Goal: Information Seeking & Learning: Check status

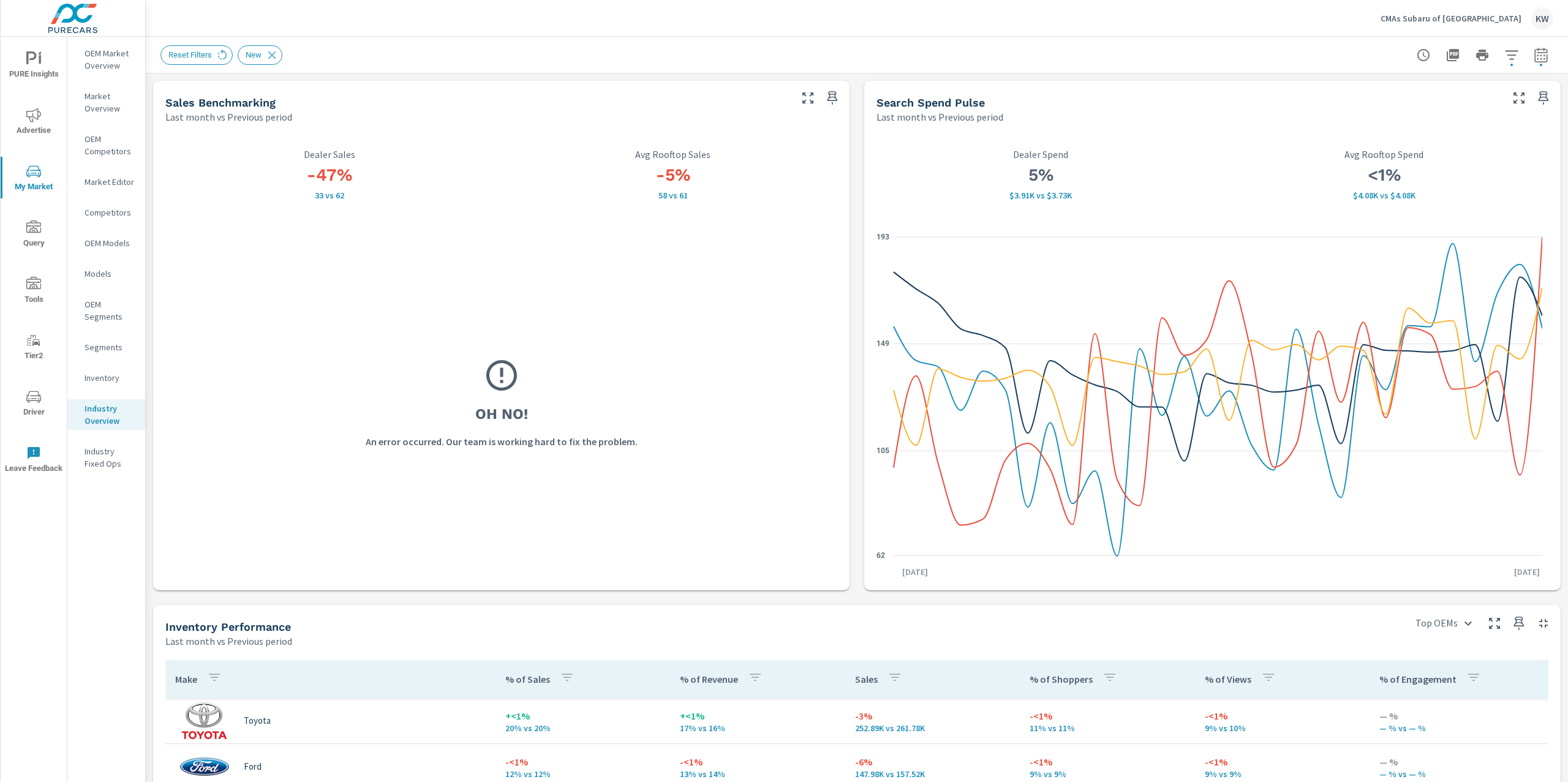
scroll to position [1, 0]
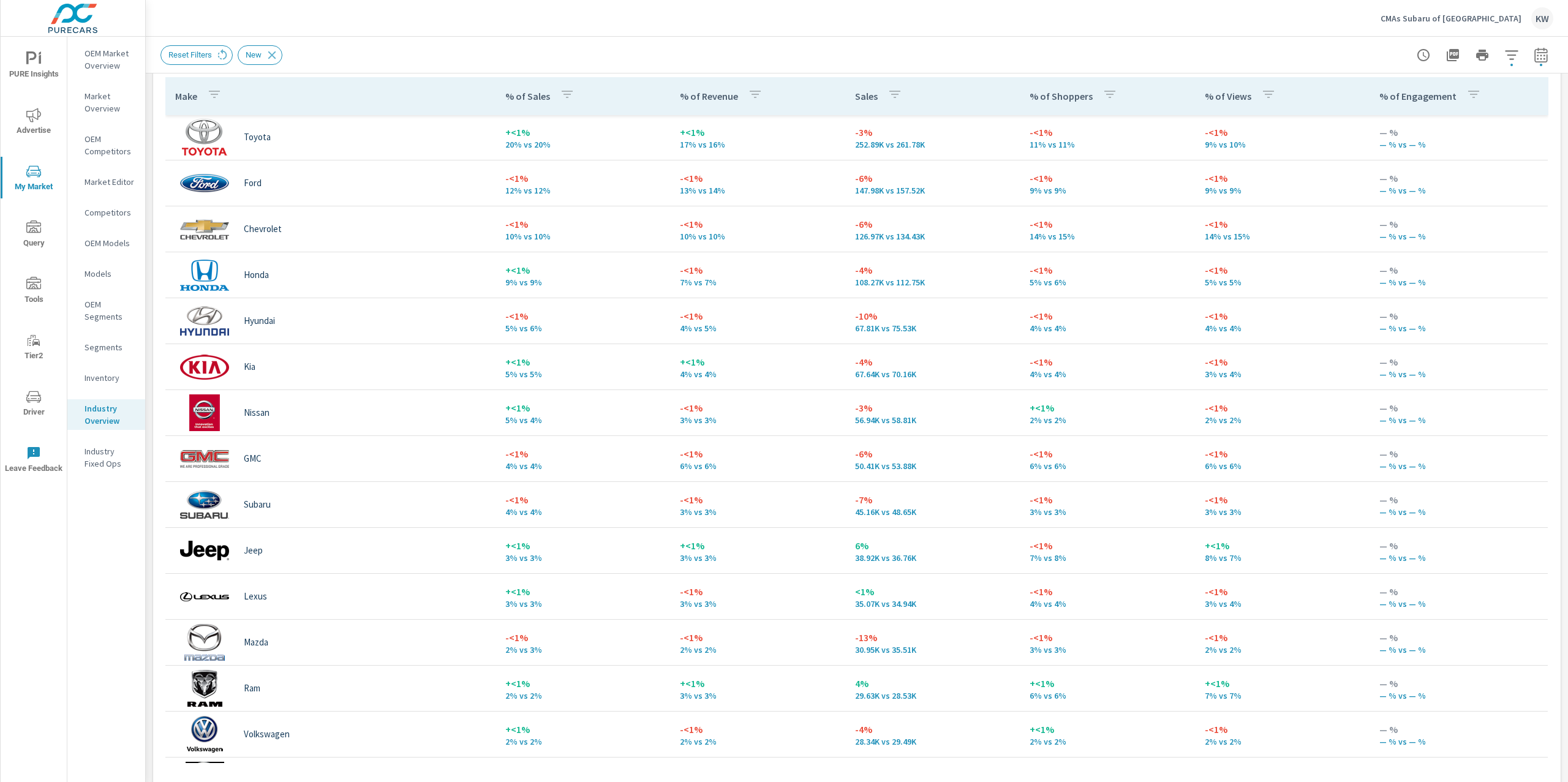
click at [40, 55] on icon "nav menu" at bounding box center [39, 59] width 2 height 9
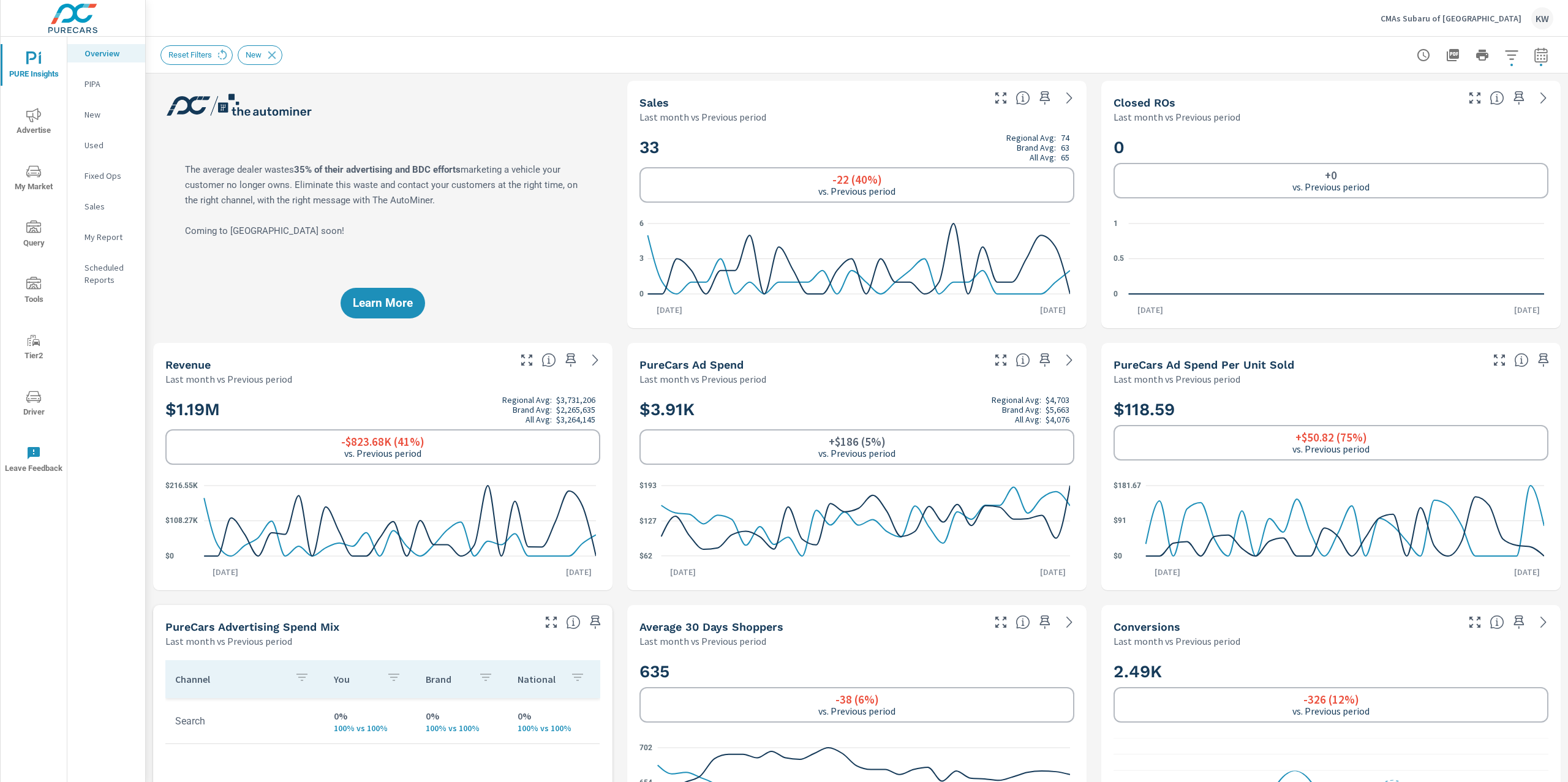
click at [1540, 60] on div at bounding box center [1483, 55] width 142 height 25
click at [1534, 60] on icon "button" at bounding box center [1541, 55] width 14 height 14
select select "Last month"
select select "Previous period"
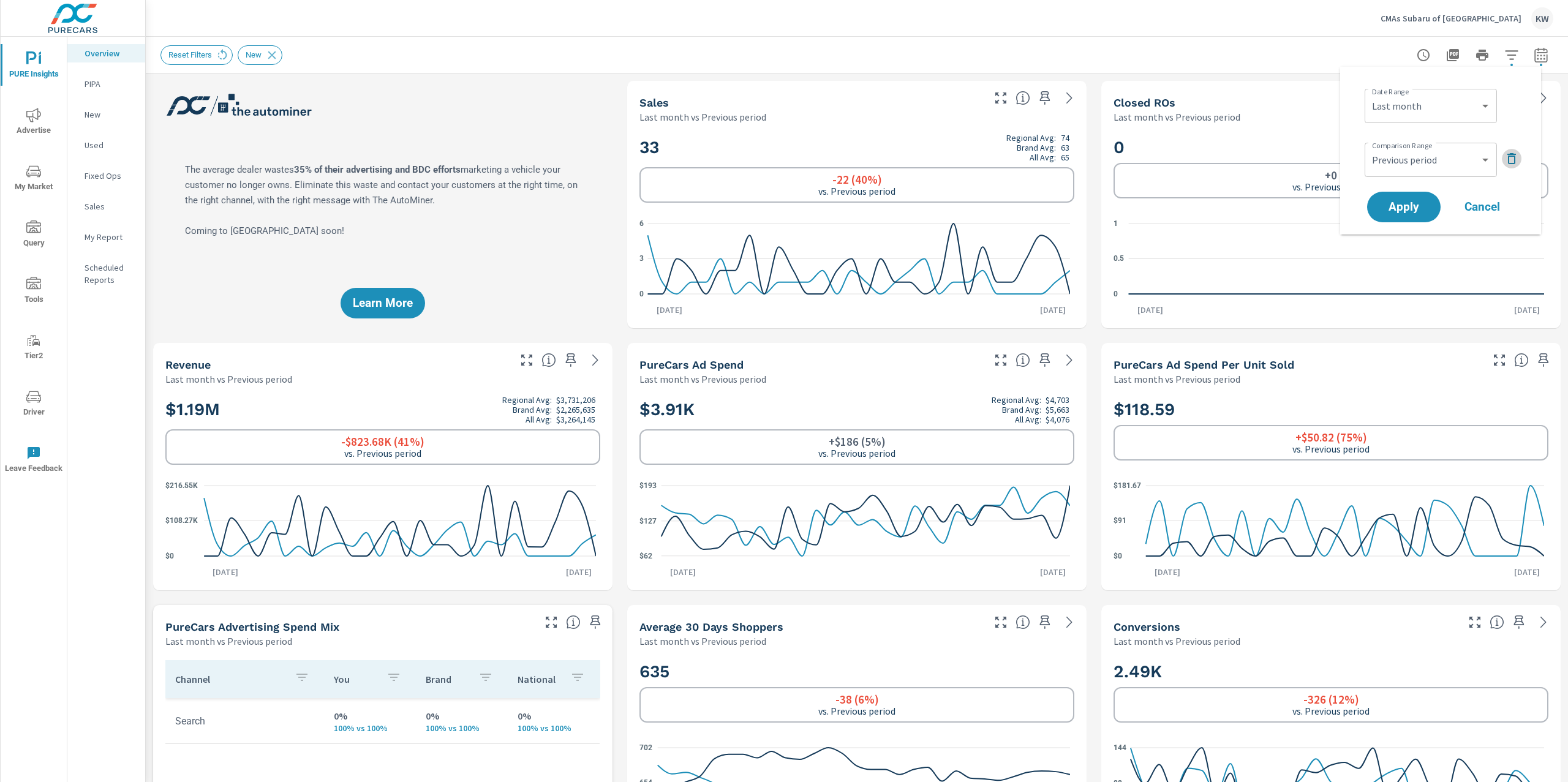
click at [1509, 161] on icon "button" at bounding box center [1512, 158] width 9 height 11
click at [1400, 169] on span "Apply" at bounding box center [1404, 173] width 50 height 12
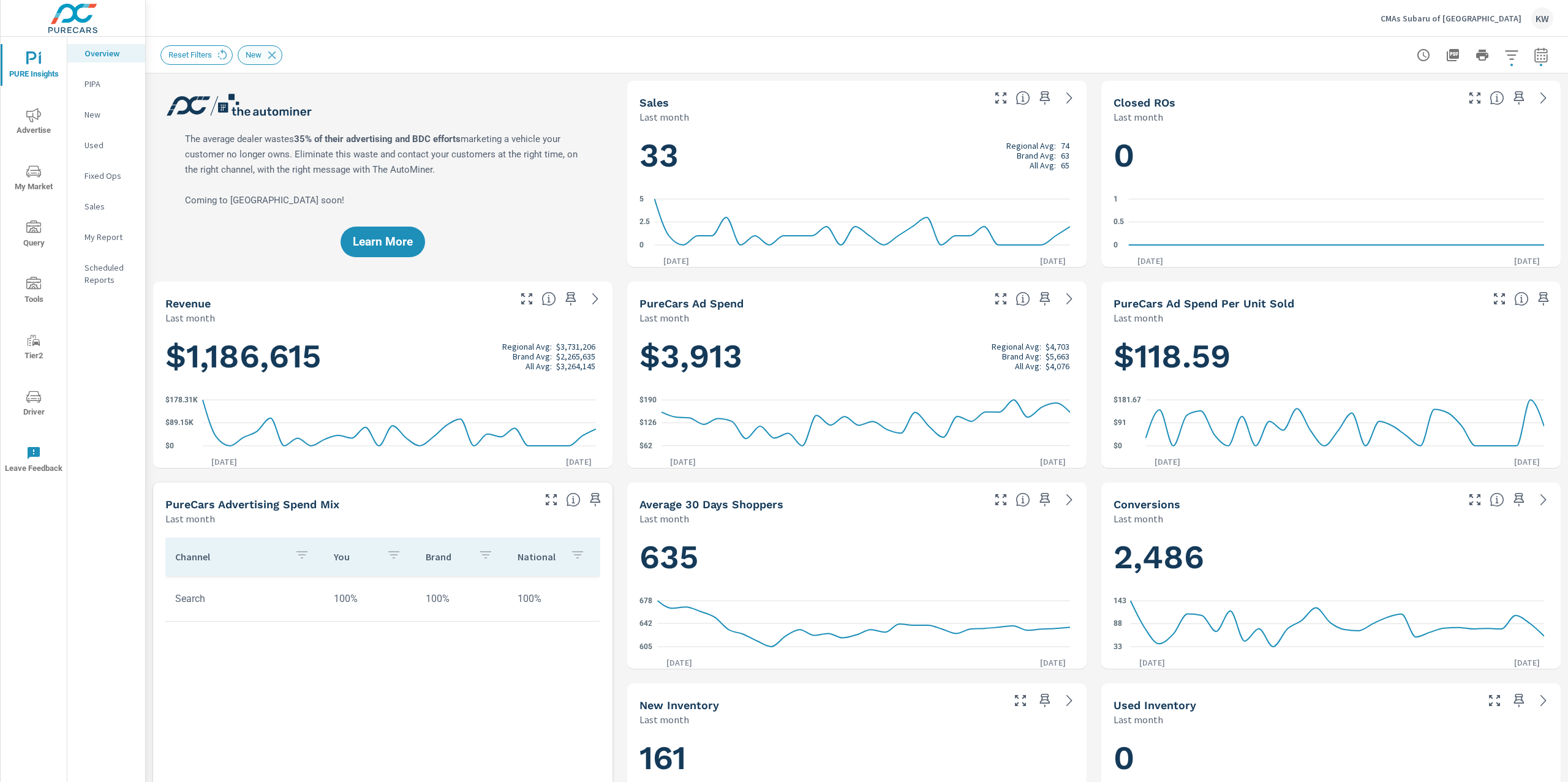
click at [272, 57] on icon at bounding box center [272, 55] width 14 height 14
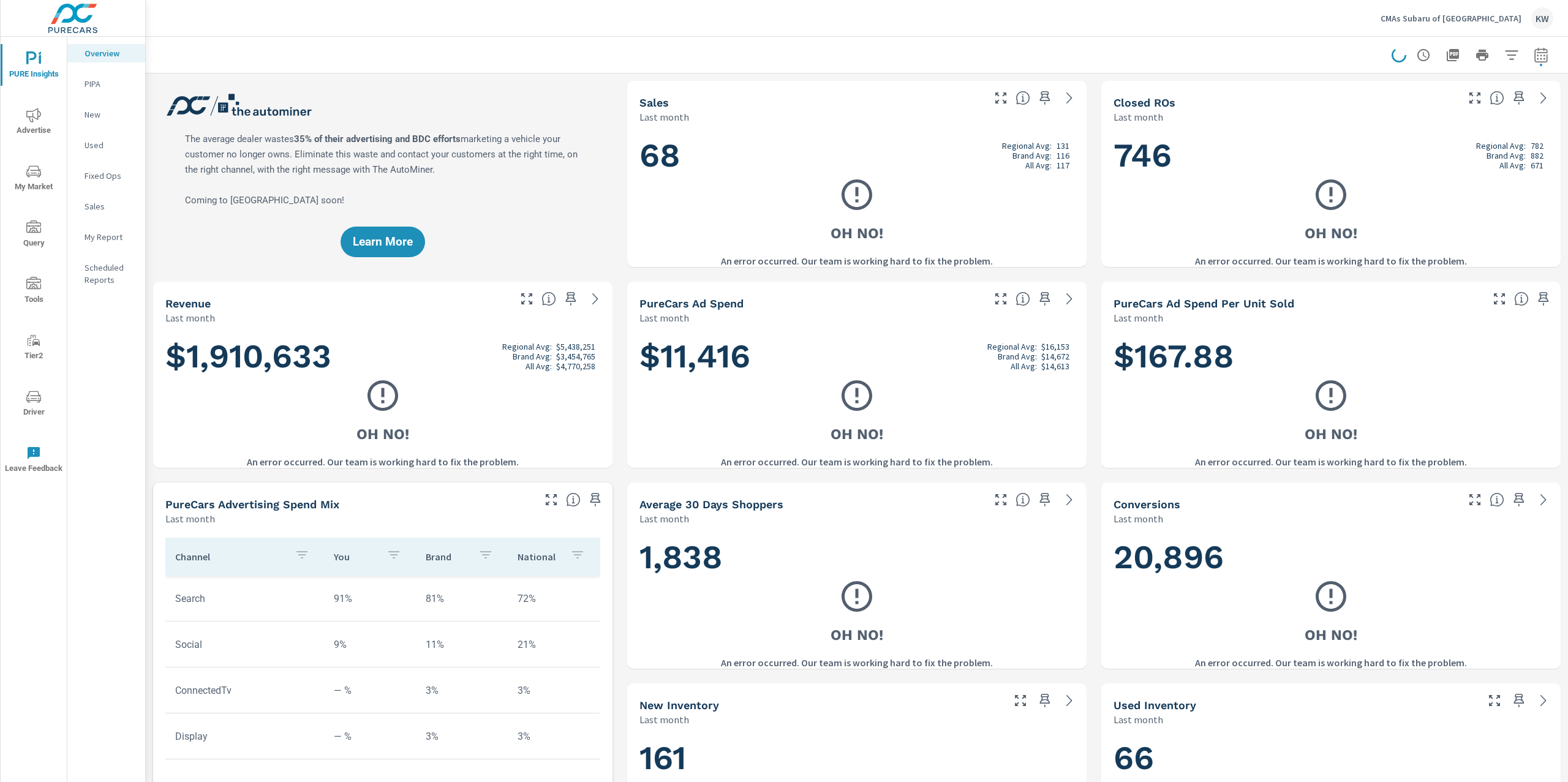
click at [1248, 33] on div "CMAs Subaru of Winchester KW" at bounding box center [857, 18] width 1393 height 36
click at [1462, 20] on p "CMAs Subaru of [GEOGRAPHIC_DATA]" at bounding box center [1451, 18] width 141 height 11
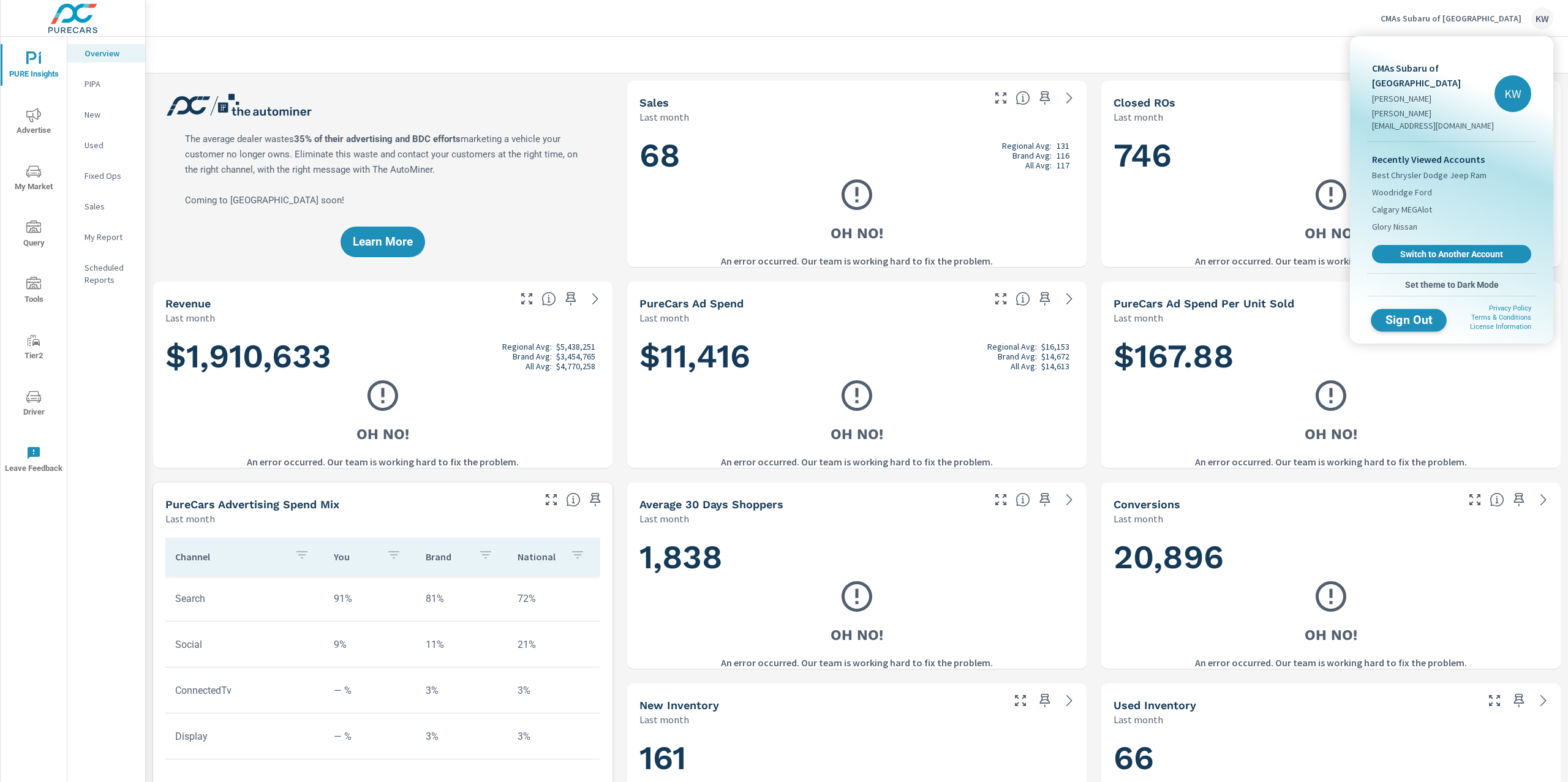
click at [1401, 314] on span "Sign Out" at bounding box center [1409, 320] width 56 height 12
click at [1399, 314] on span "Sign Out" at bounding box center [1409, 320] width 56 height 12
click at [1194, 41] on div at bounding box center [784, 391] width 1568 height 782
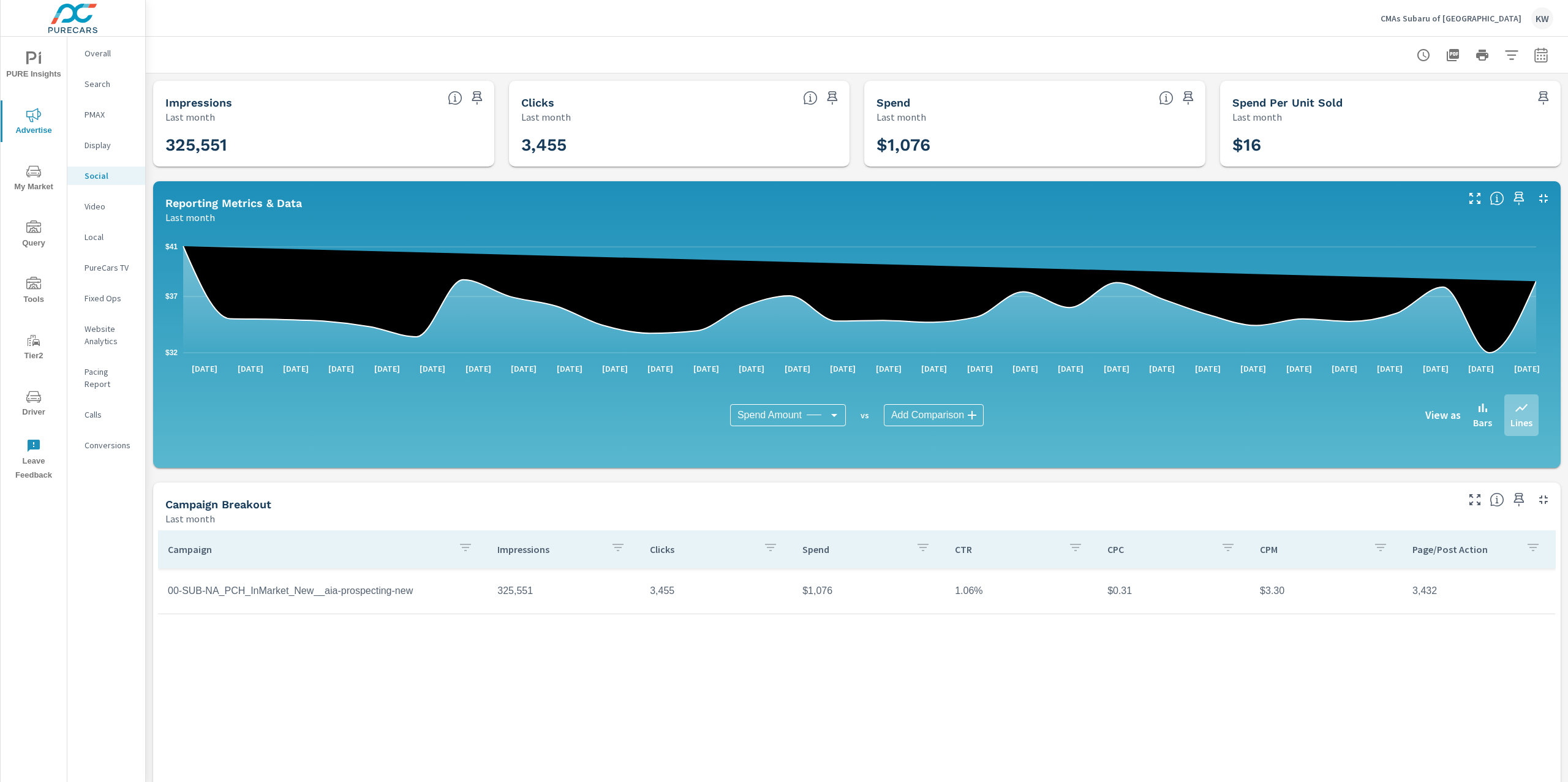
click at [51, 75] on span "PURE Insights" at bounding box center [33, 66] width 59 height 30
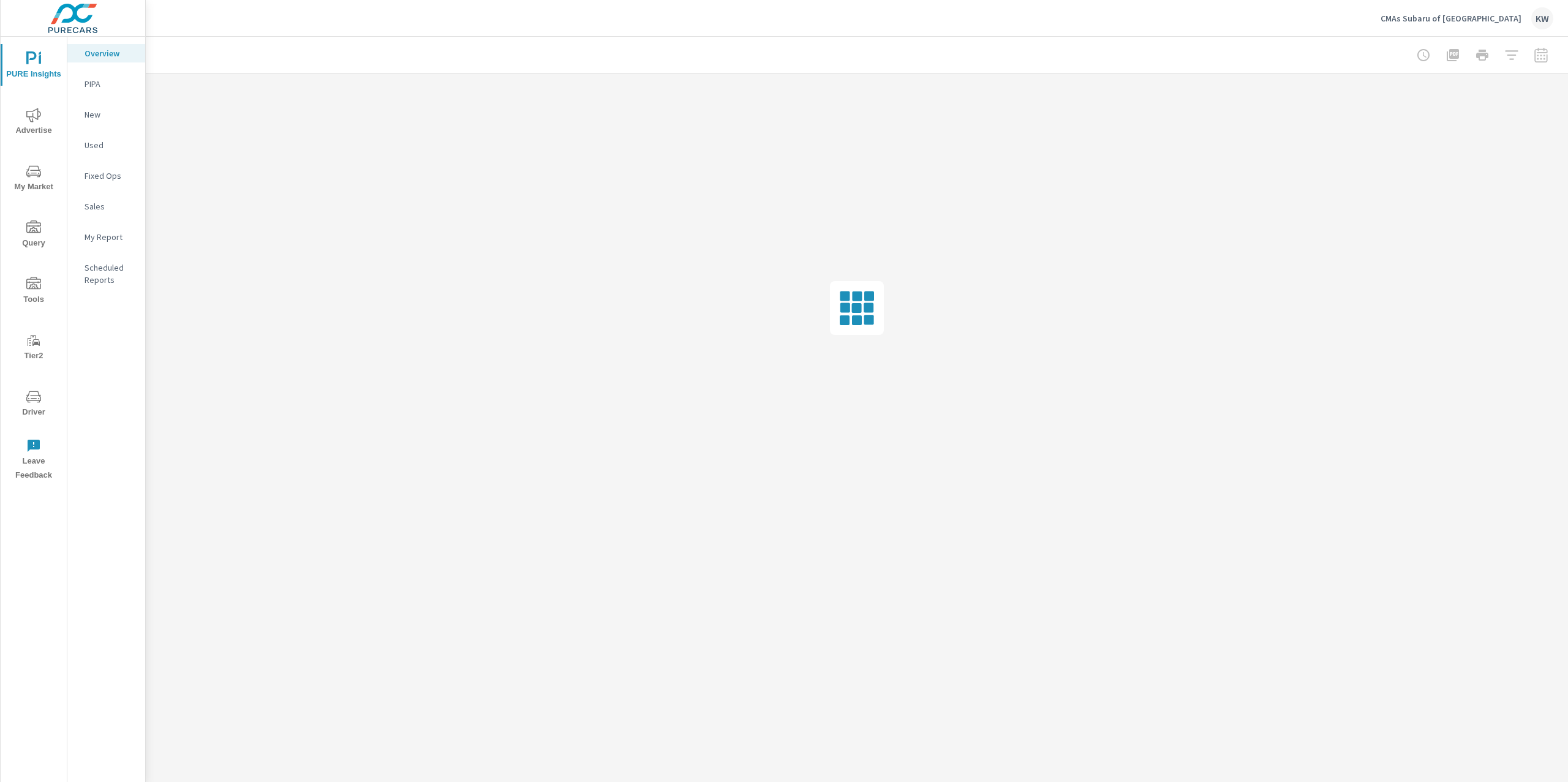
click at [117, 241] on p "My Report" at bounding box center [110, 237] width 51 height 12
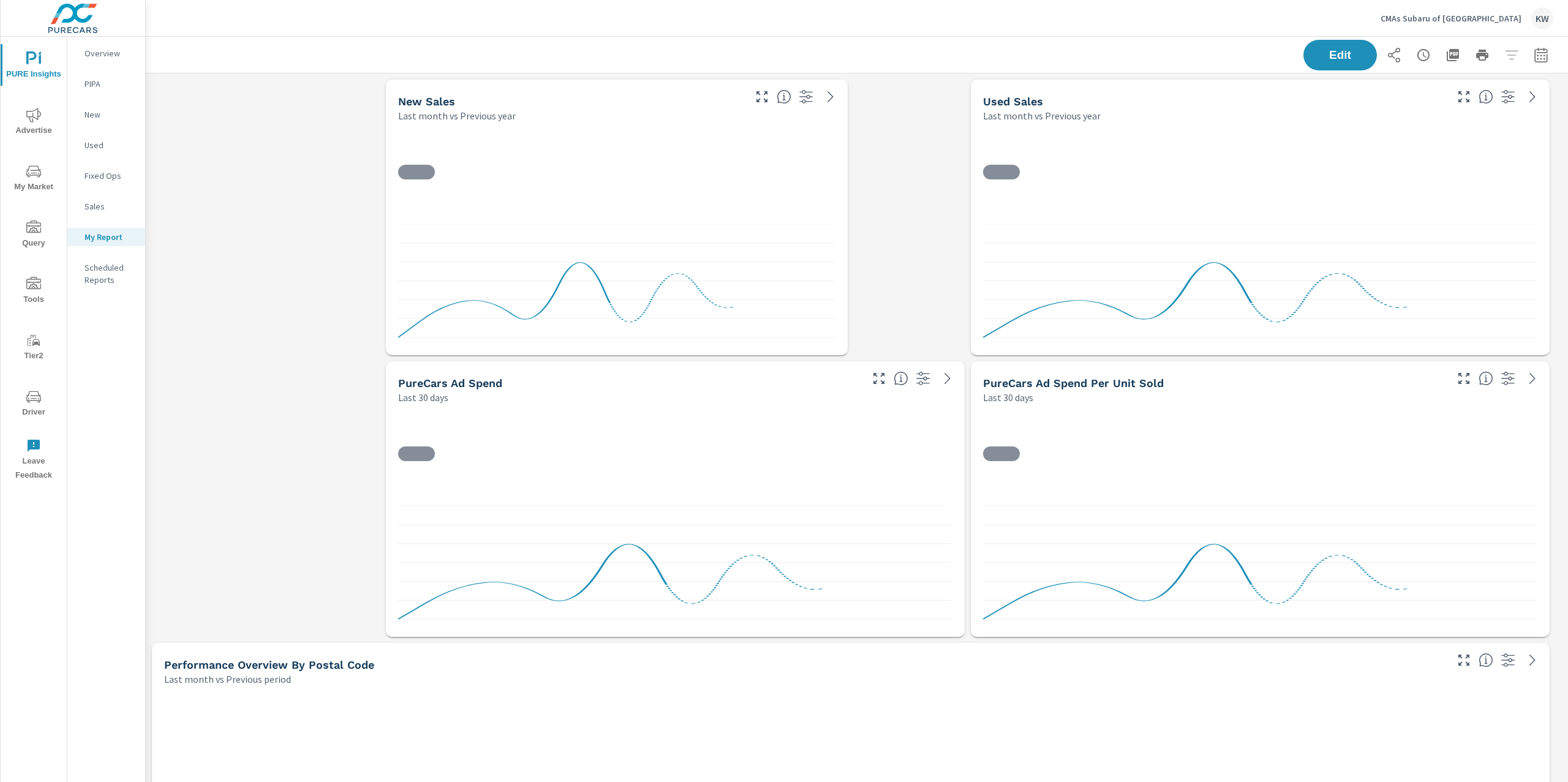
scroll to position [9892, 1436]
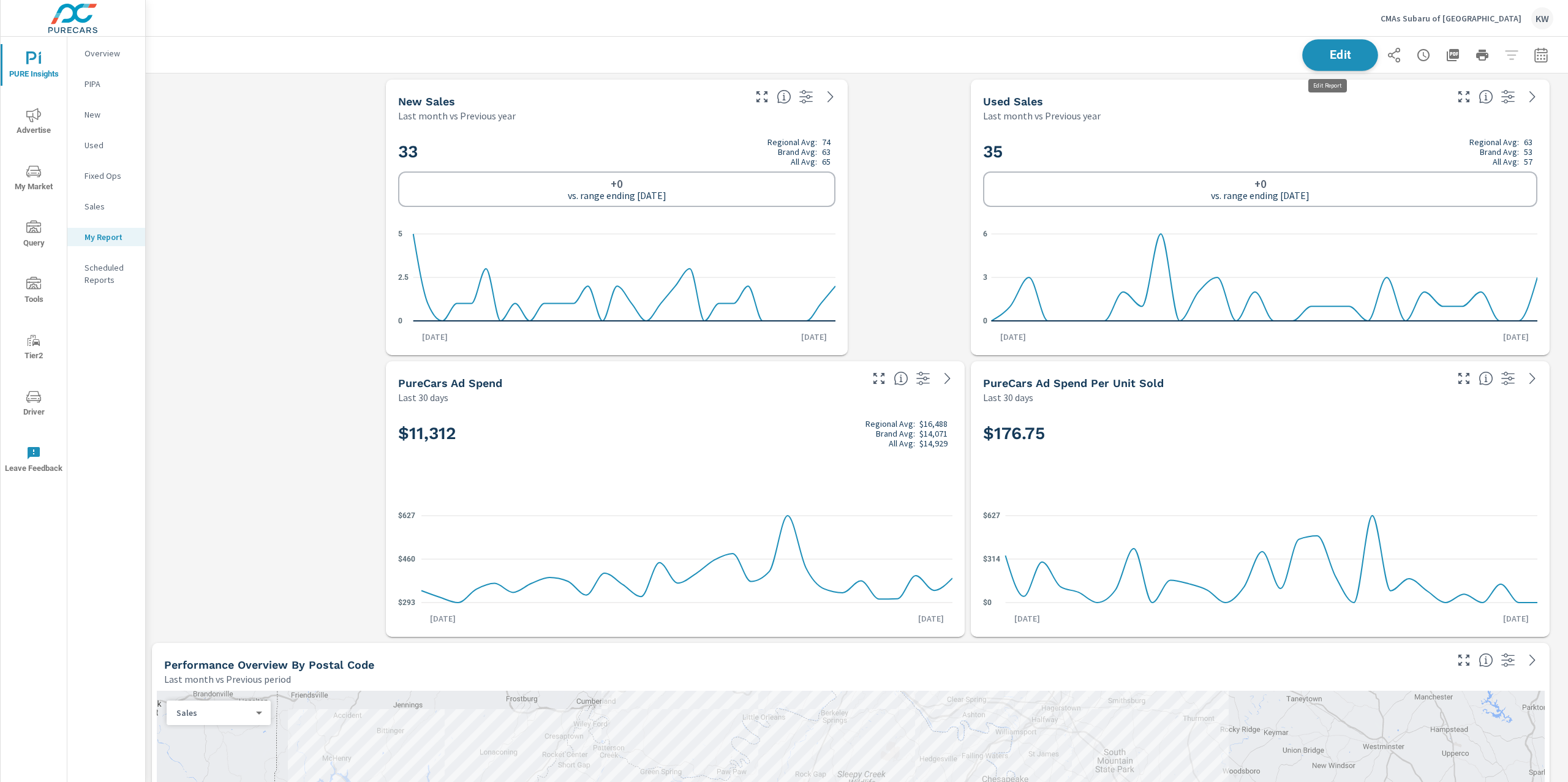
click at [1320, 59] on span "Edit" at bounding box center [1340, 55] width 50 height 12
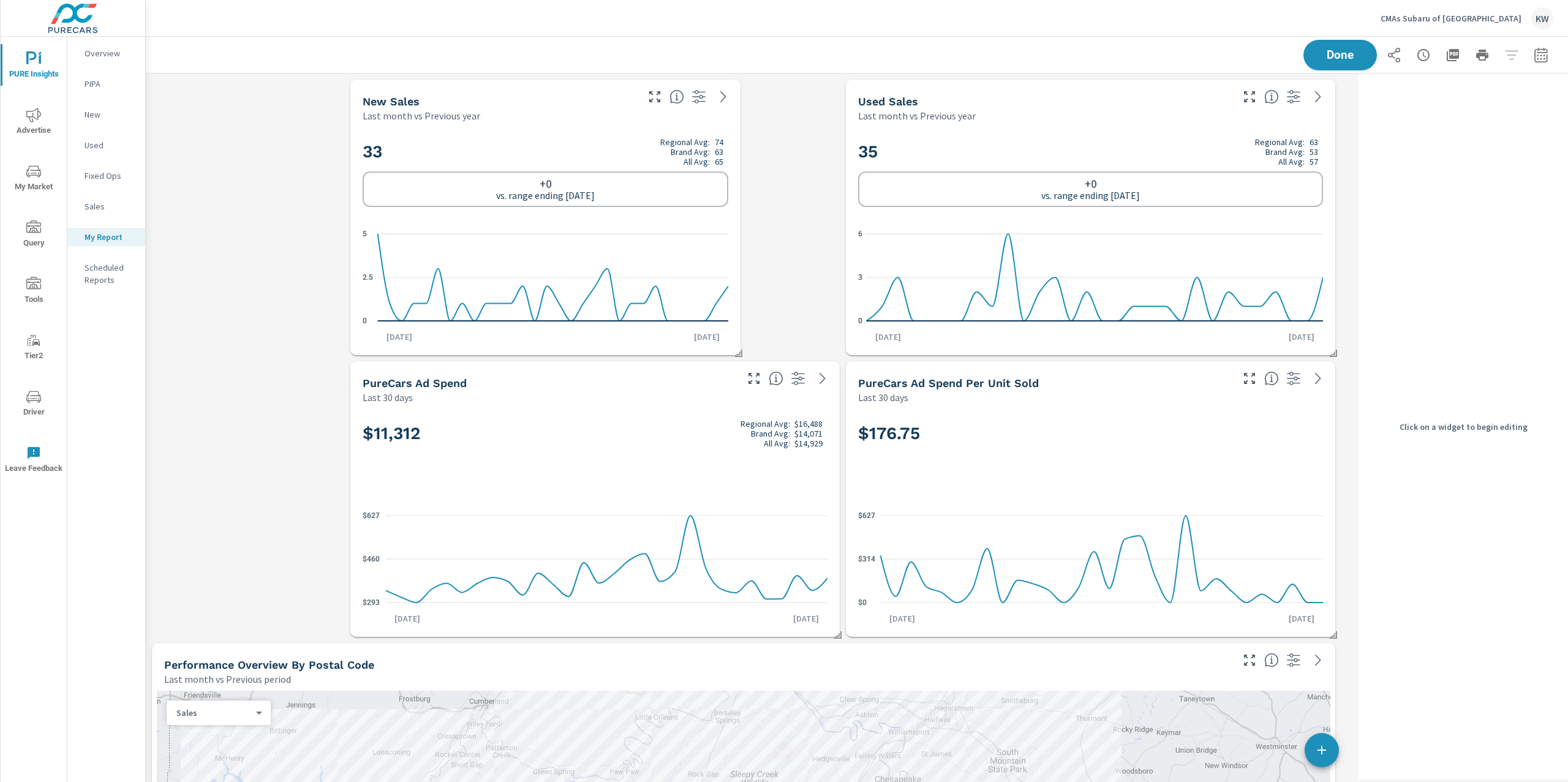
scroll to position [6, 6]
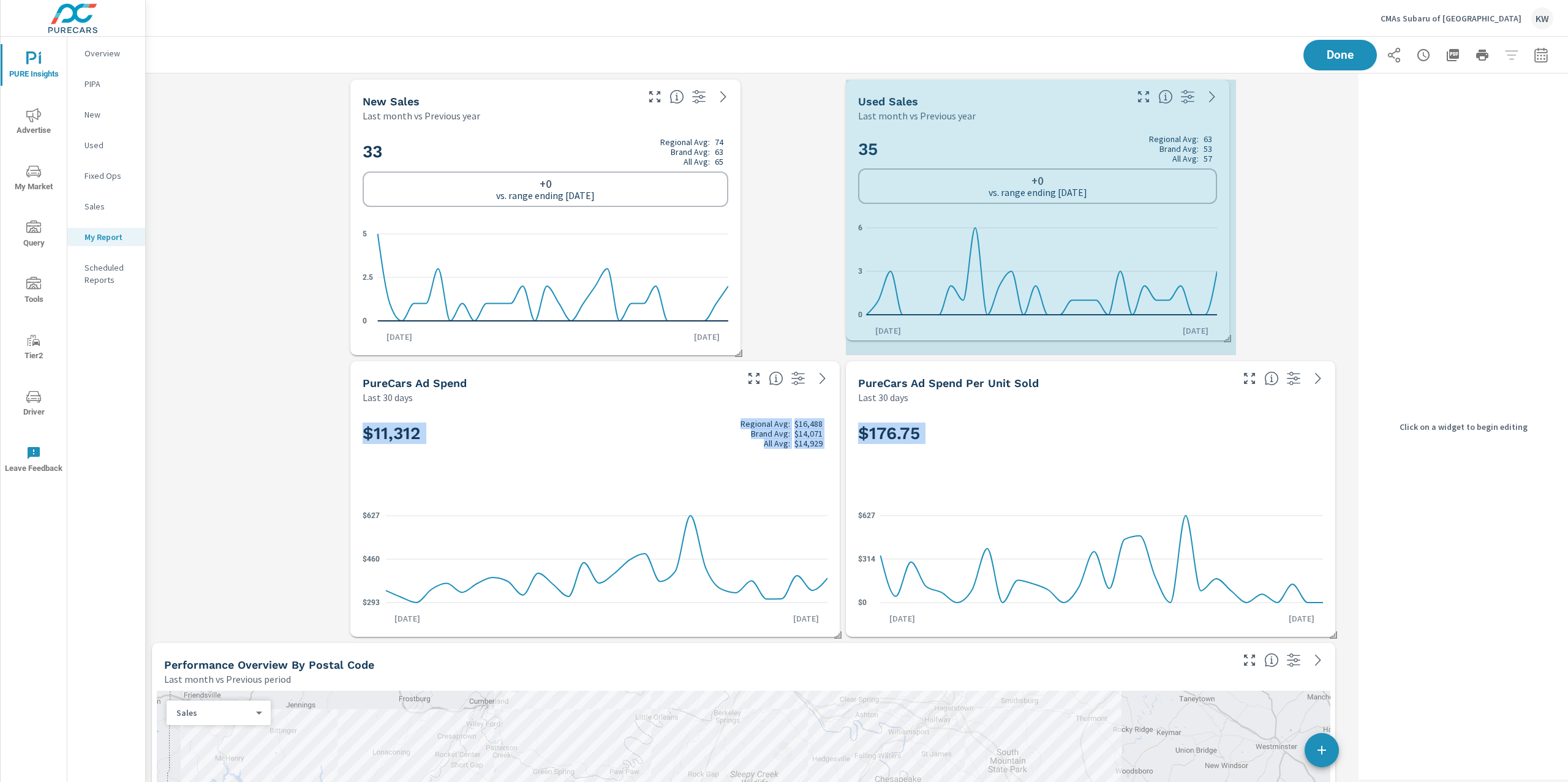
drag, startPoint x: 1333, startPoint y: 351, endPoint x: 1217, endPoint y: 335, distance: 117.1
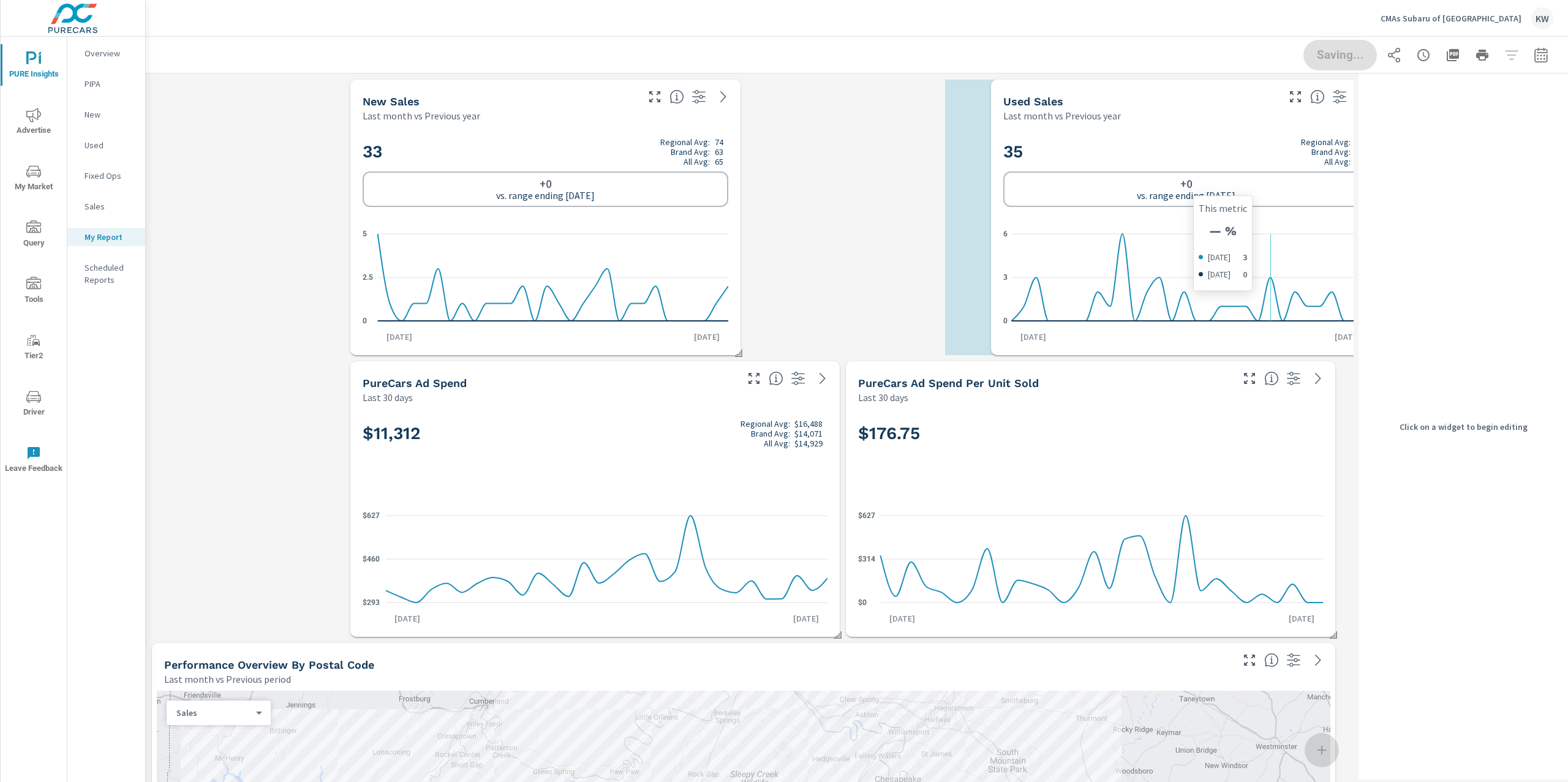
drag, startPoint x: 1115, startPoint y: 264, endPoint x: 1241, endPoint y: 266, distance: 126.0
click at [1255, 264] on icon "0 3 6" at bounding box center [1186, 277] width 366 height 106
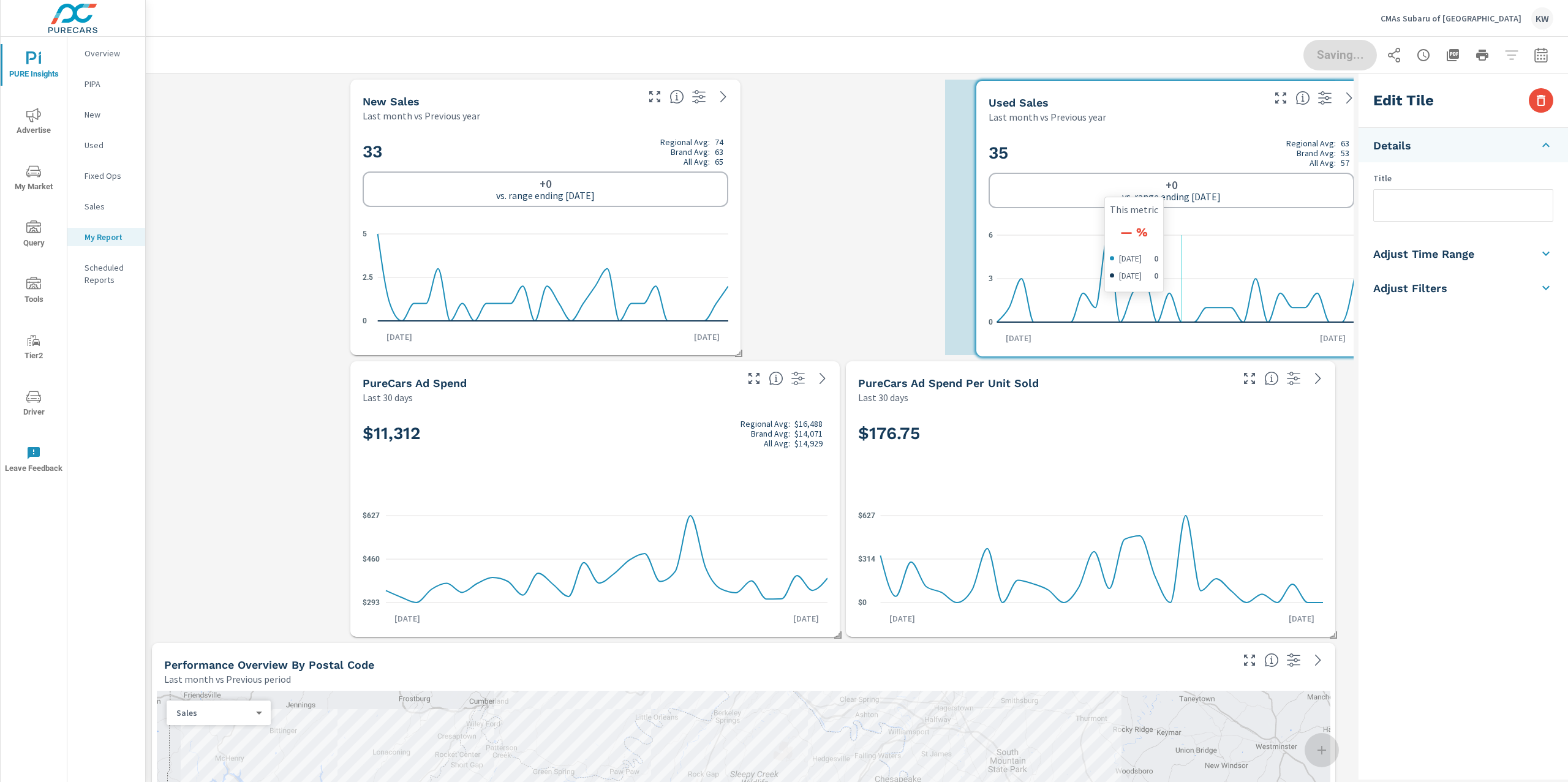
drag, startPoint x: 1032, startPoint y: 228, endPoint x: 1115, endPoint y: 237, distance: 83.5
click at [1163, 229] on icon "0 3 6" at bounding box center [1171, 278] width 366 height 106
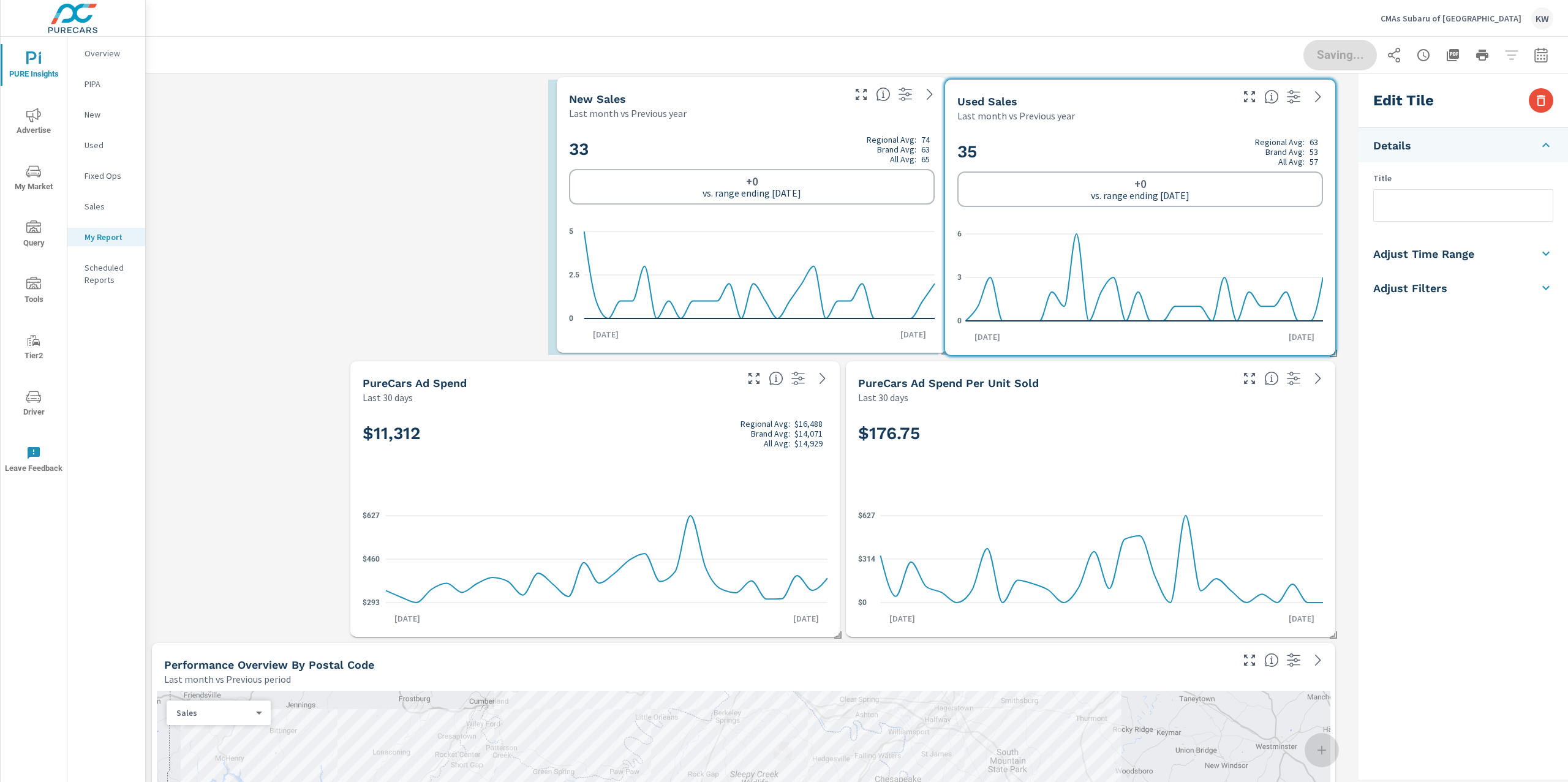
drag, startPoint x: 660, startPoint y: 208, endPoint x: 869, endPoint y: 205, distance: 209.0
click at [869, 205] on div "33 Regional Avg: 74 Brand Avg: 63 All Avg: 65 +0 vs. range ending Sep 30" at bounding box center [752, 169] width 366 height 75
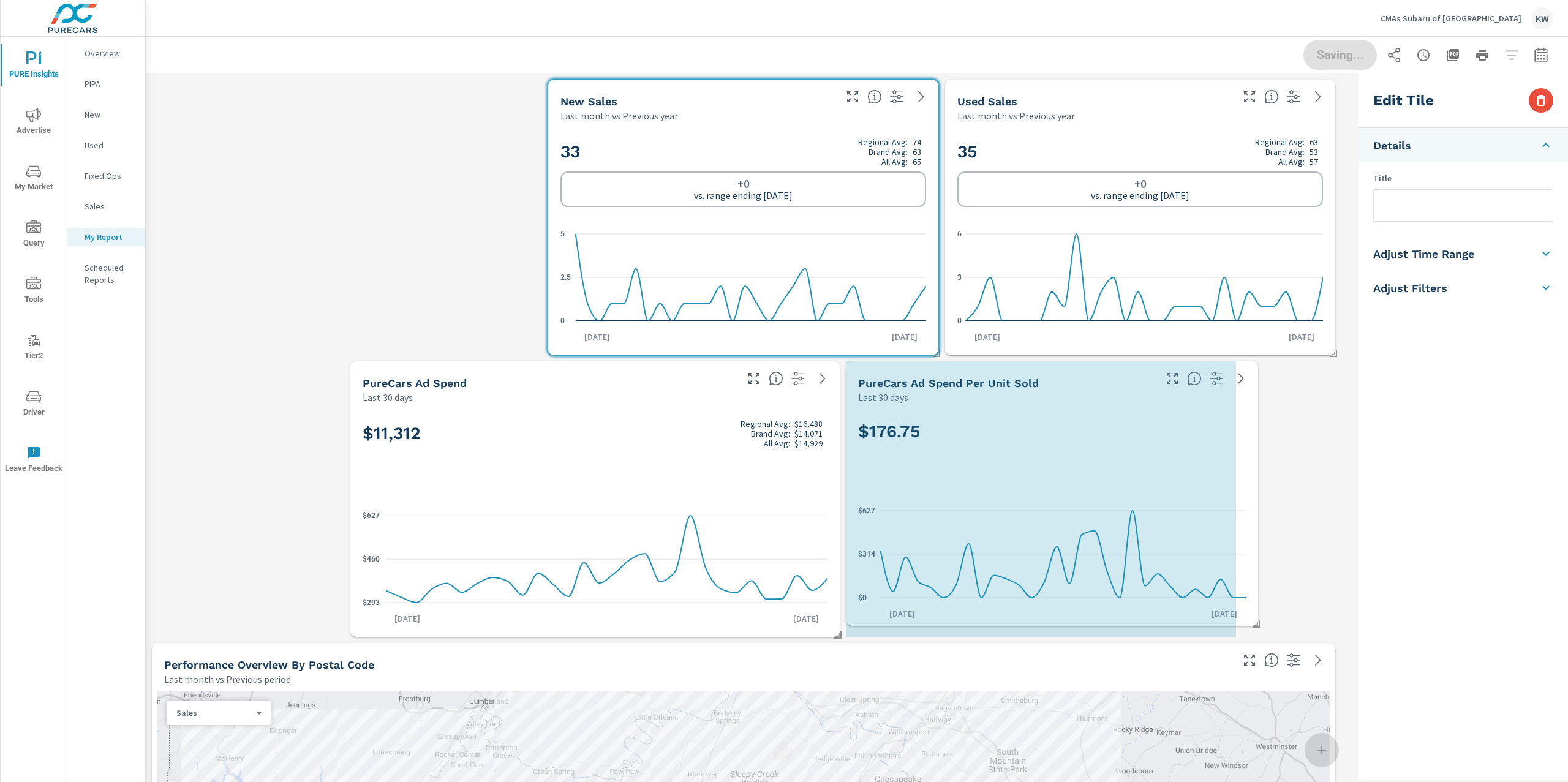
drag, startPoint x: 1331, startPoint y: 635, endPoint x: 1257, endPoint y: 624, distance: 74.8
click at [1257, 624] on span at bounding box center [1252, 619] width 12 height 12
checkbox input "false"
type input "last30Days"
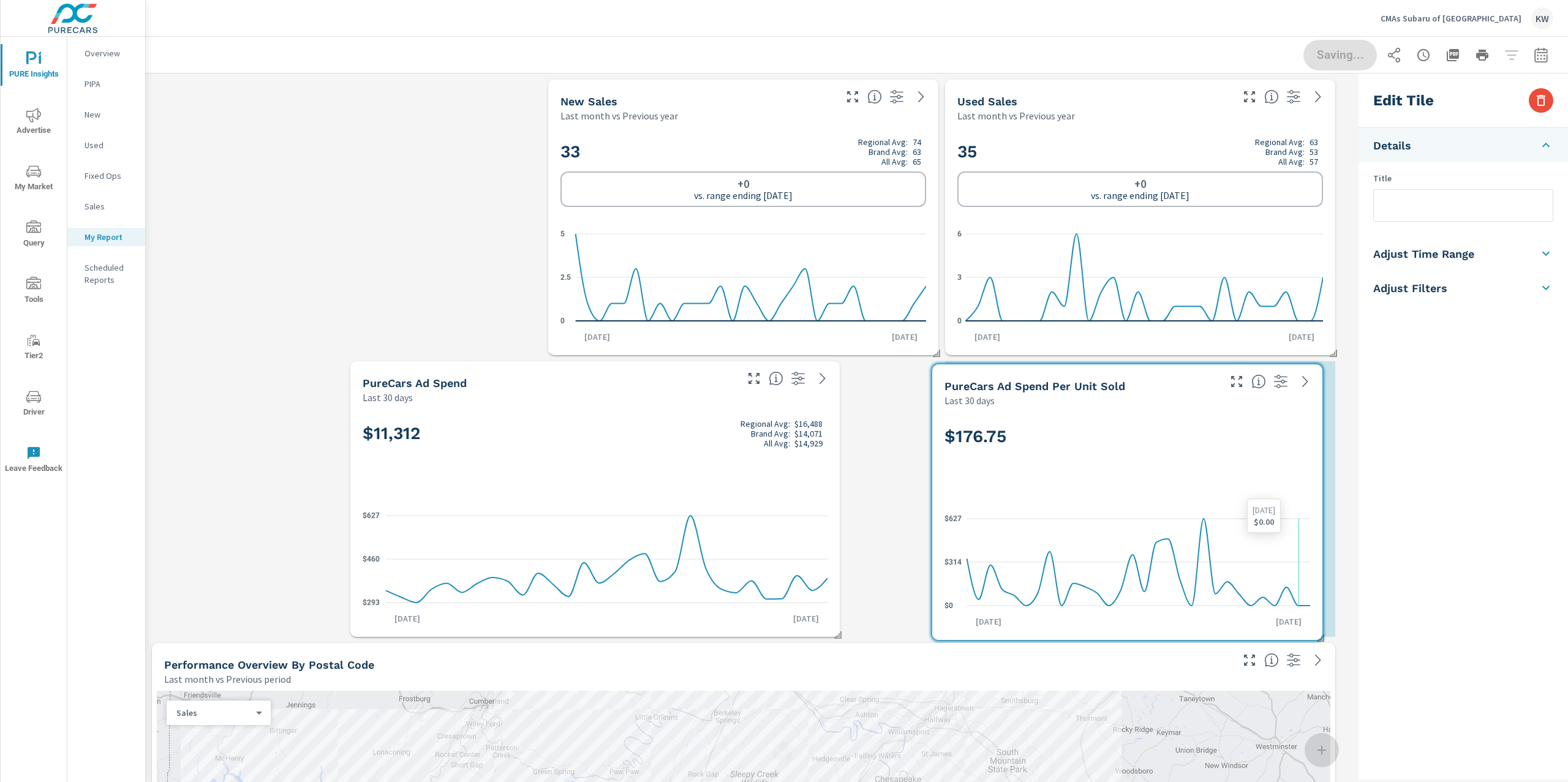
drag, startPoint x: 1211, startPoint y: 578, endPoint x: 1283, endPoint y: 582, distance: 72.1
click at [1283, 582] on icon "$0 $314 $627" at bounding box center [1127, 562] width 366 height 106
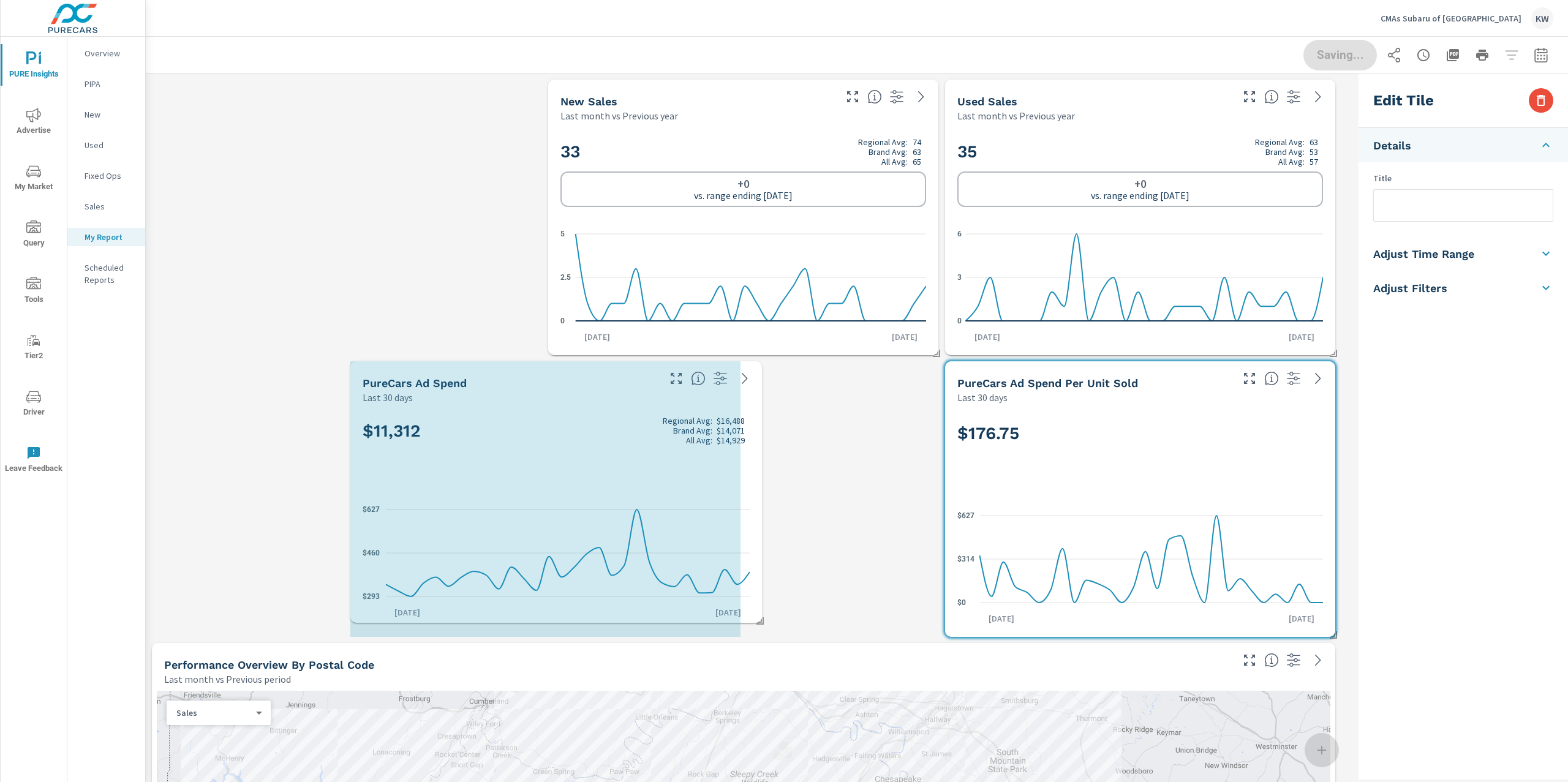
drag, startPoint x: 839, startPoint y: 634, endPoint x: 760, endPoint y: 621, distance: 80.1
click at [760, 621] on span at bounding box center [755, 616] width 12 height 12
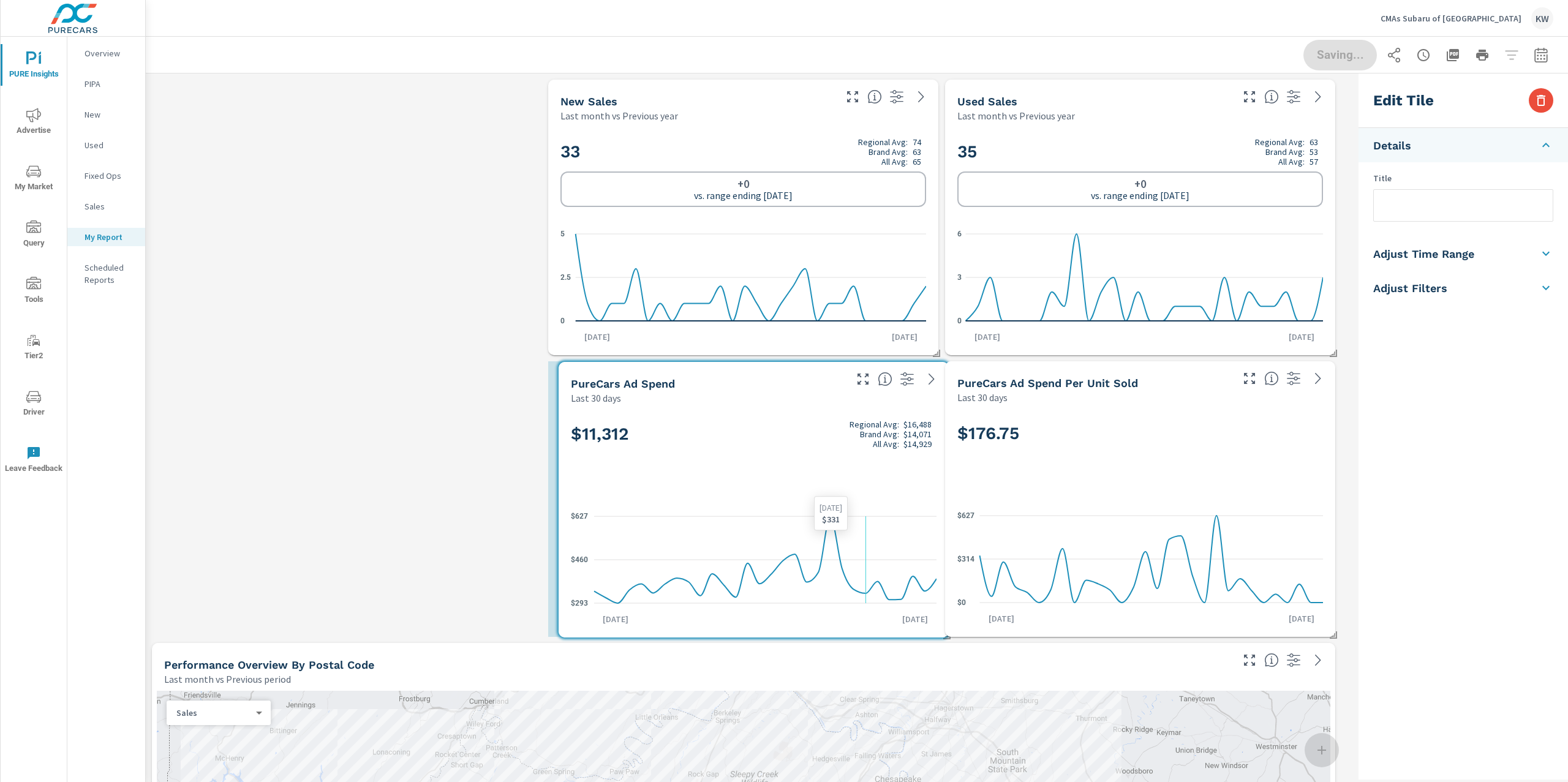
drag, startPoint x: 653, startPoint y: 511, endPoint x: 820, endPoint y: 513, distance: 167.0
click at [820, 513] on icon "$293 $460 $627" at bounding box center [753, 559] width 366 height 106
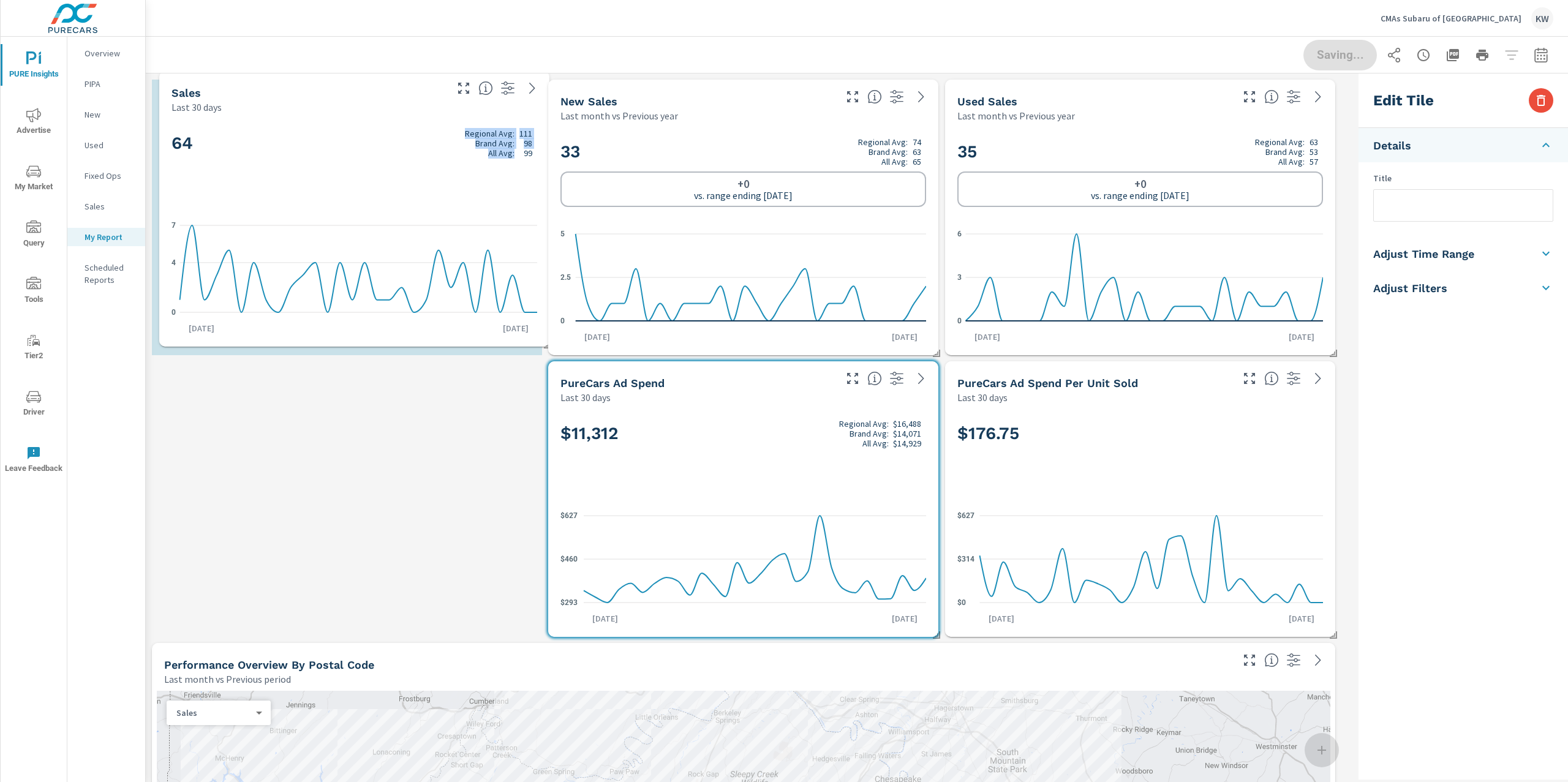
drag, startPoint x: 1079, startPoint y: 589, endPoint x: 293, endPoint y: 164, distance: 893.5
click at [293, 164] on div "64 Regional Avg: 111 Brand Avg: 98 All Avg: 99" at bounding box center [354, 163] width 366 height 75
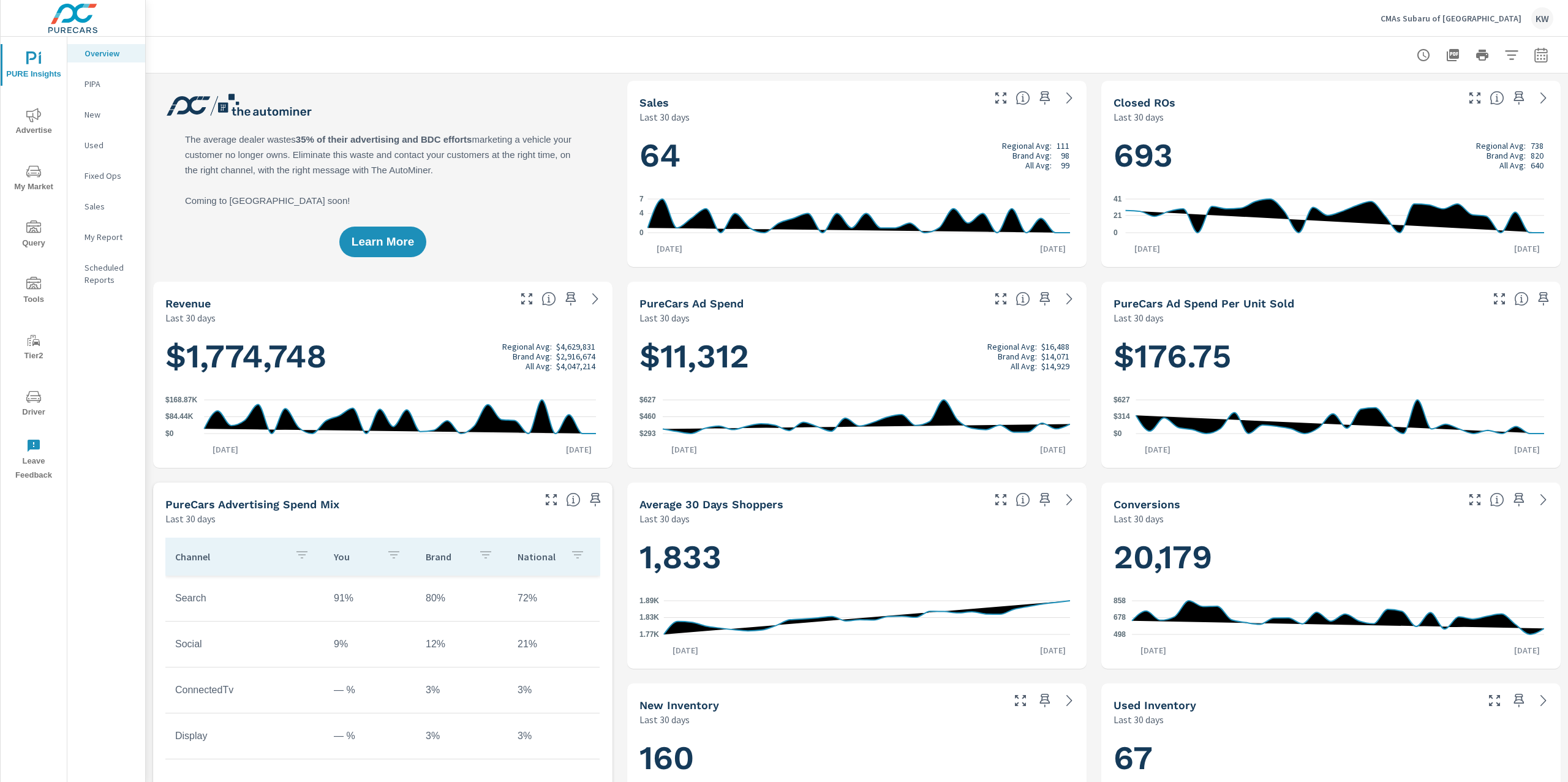
click at [125, 232] on p "My Report" at bounding box center [110, 237] width 51 height 12
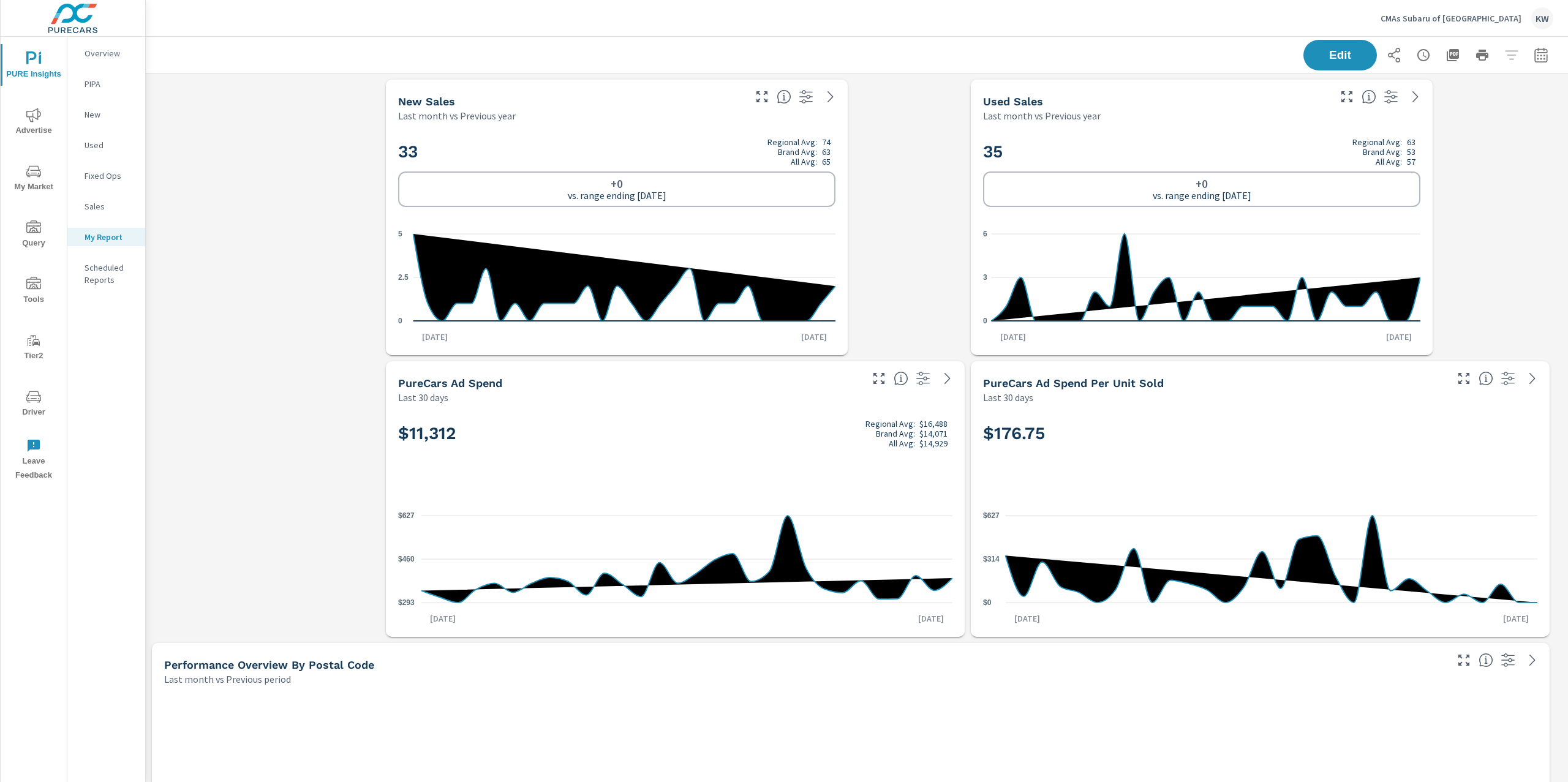
scroll to position [9892, 1436]
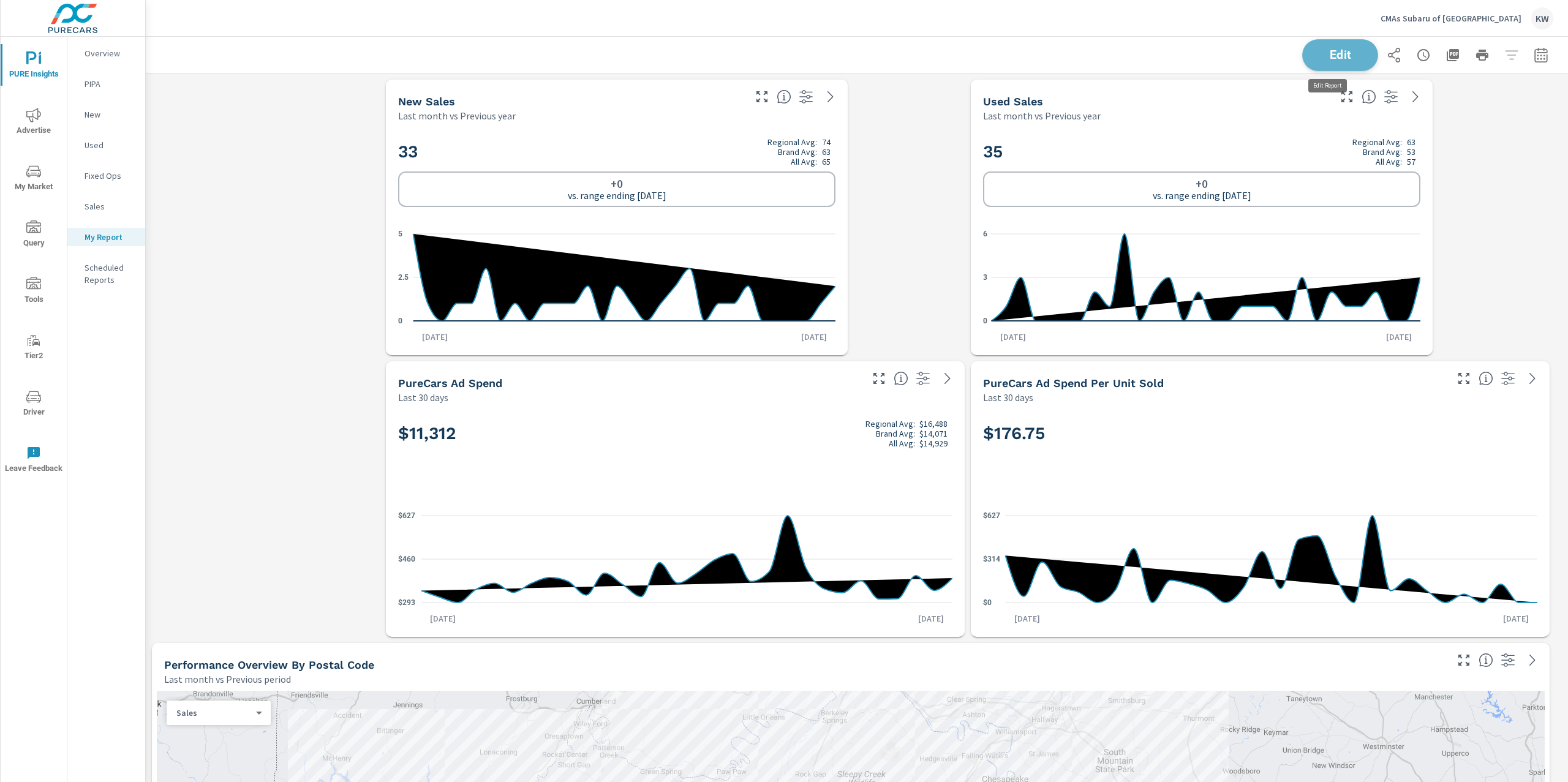
click at [1332, 60] on span "Edit" at bounding box center [1340, 55] width 50 height 12
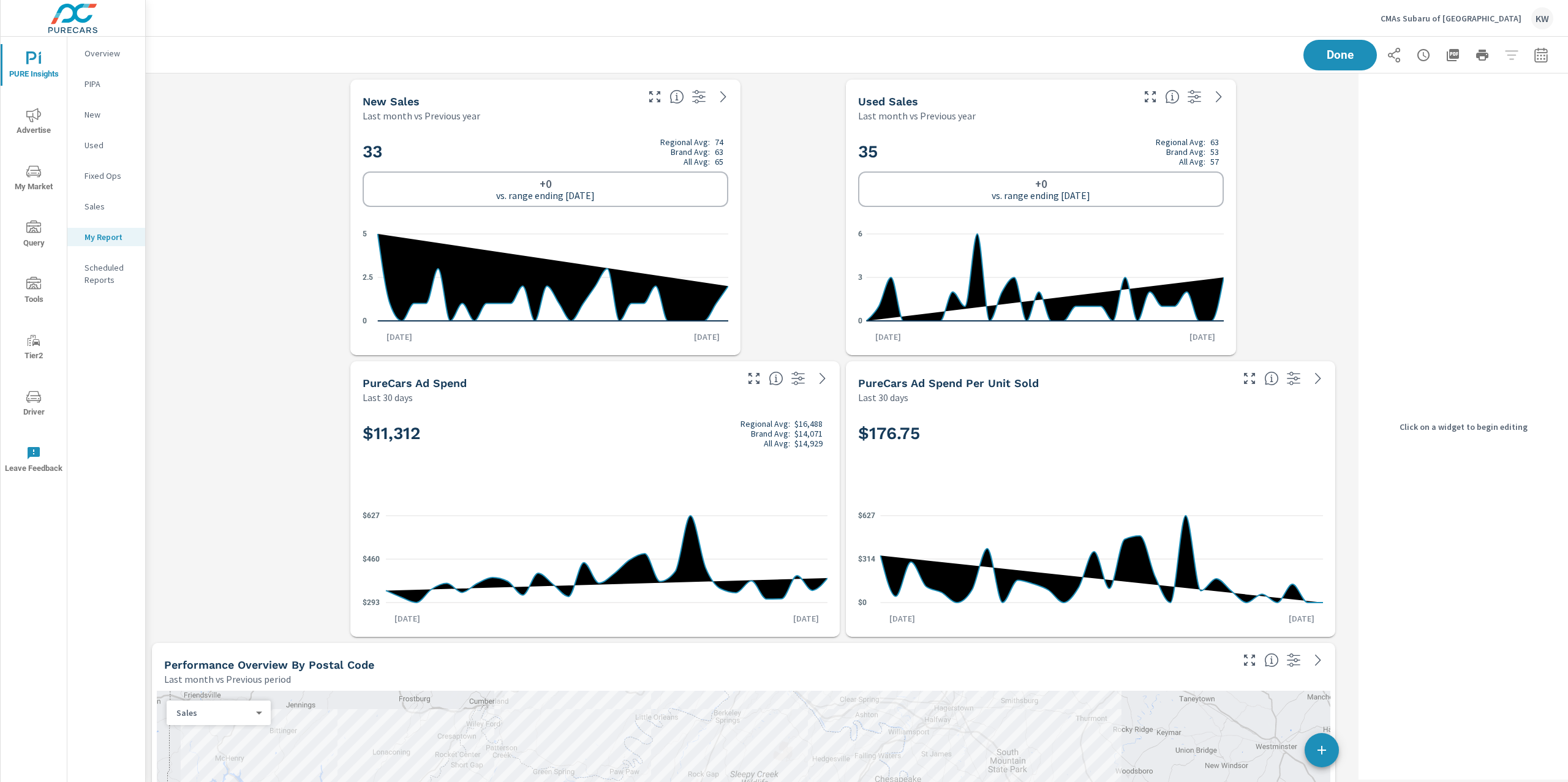
scroll to position [6, 6]
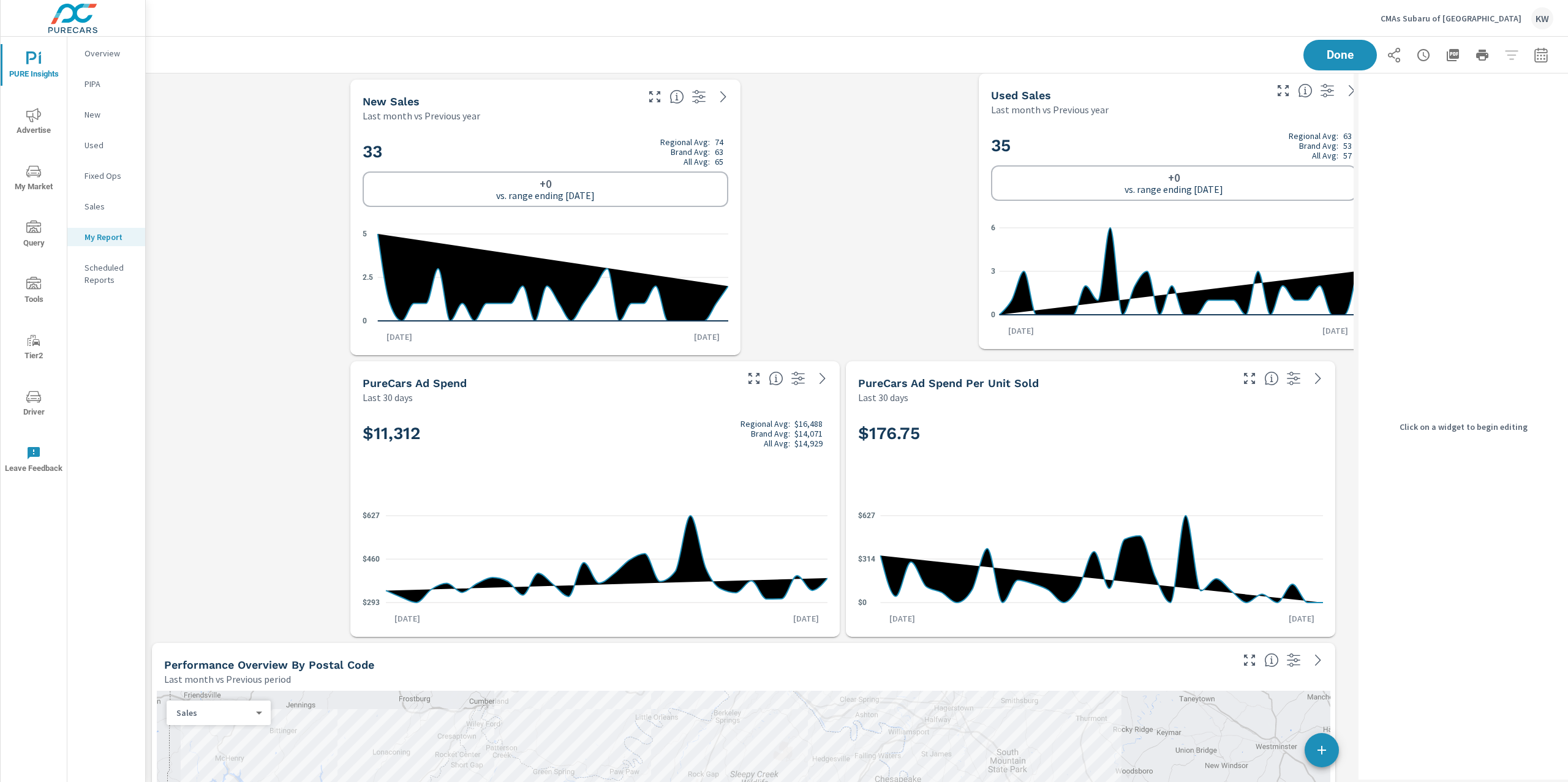
drag, startPoint x: 991, startPoint y: 220, endPoint x: 1063, endPoint y: 214, distance: 72.2
click at [1086, 214] on div "35 Regional Avg: 63 Brand Avg: 53 All Avg: 57 +0 vs. range ending Sep 30 0 3 6 …" at bounding box center [1173, 232] width 380 height 223
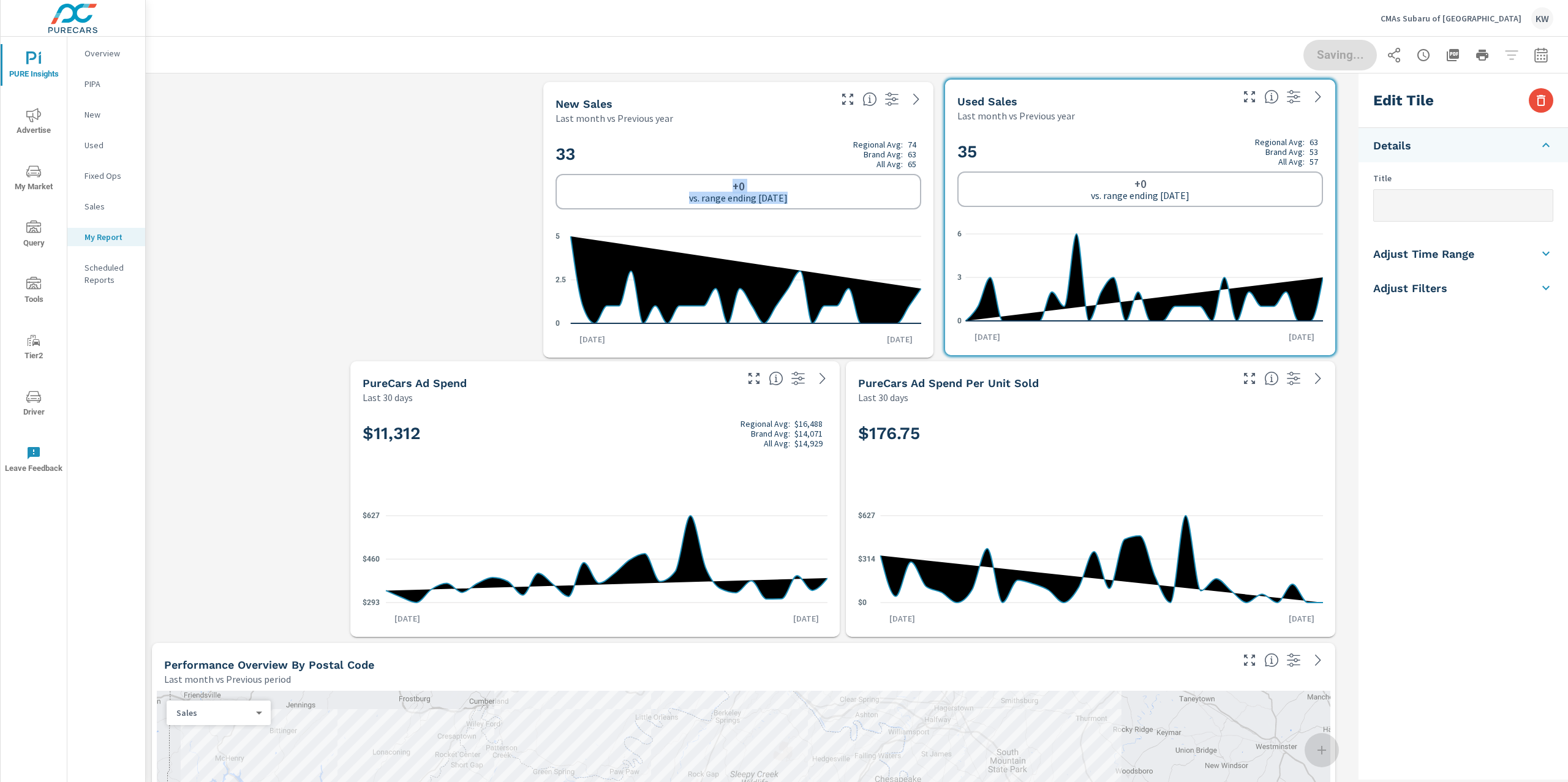
drag, startPoint x: 697, startPoint y: 203, endPoint x: 889, endPoint y: 205, distance: 192.0
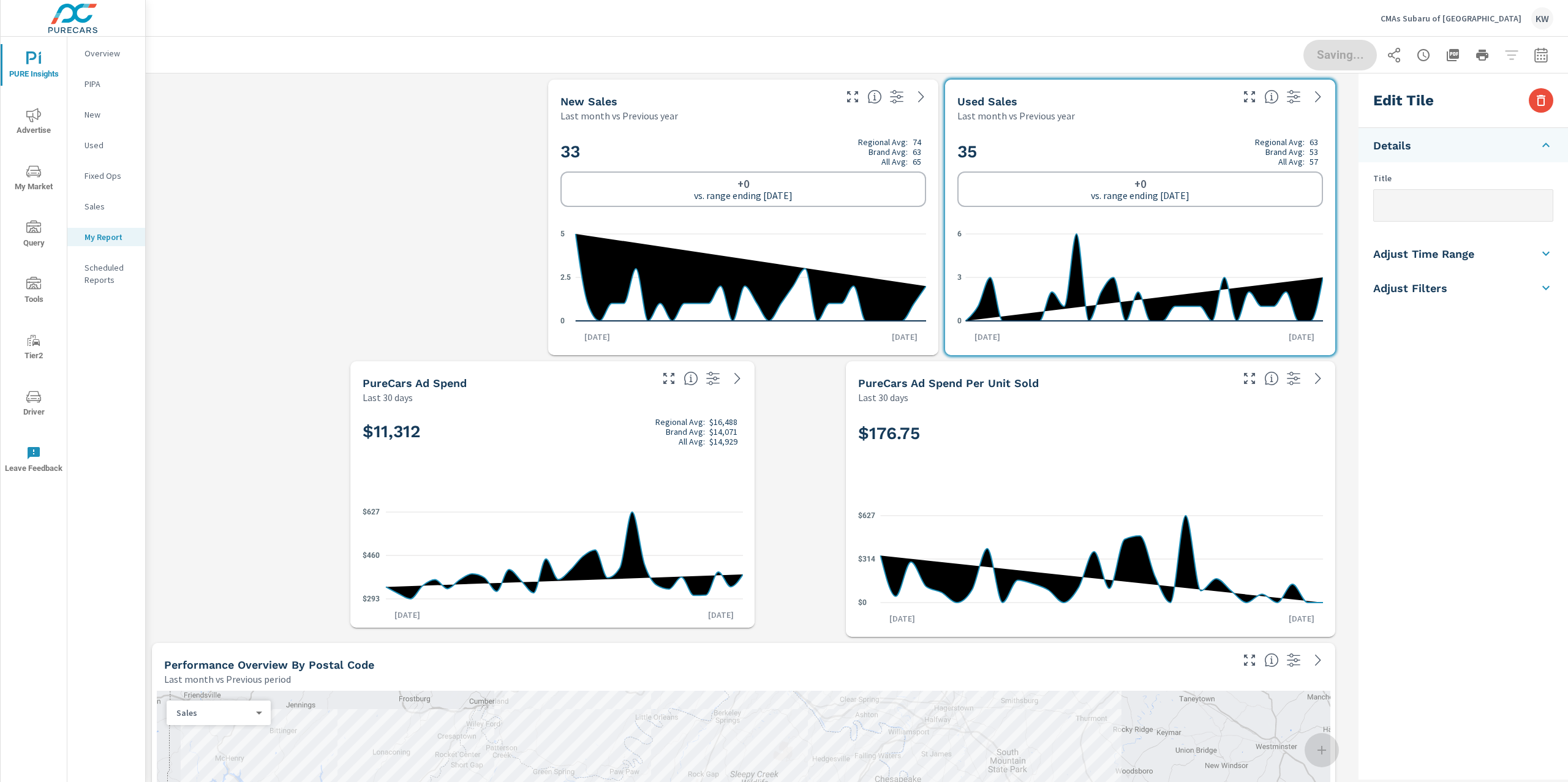
drag, startPoint x: 839, startPoint y: 634, endPoint x: 749, endPoint y: 623, distance: 90.7
click at [351, 628] on span at bounding box center [351, 628] width 0 height 0
checkbox input "false"
type input "last30Days"
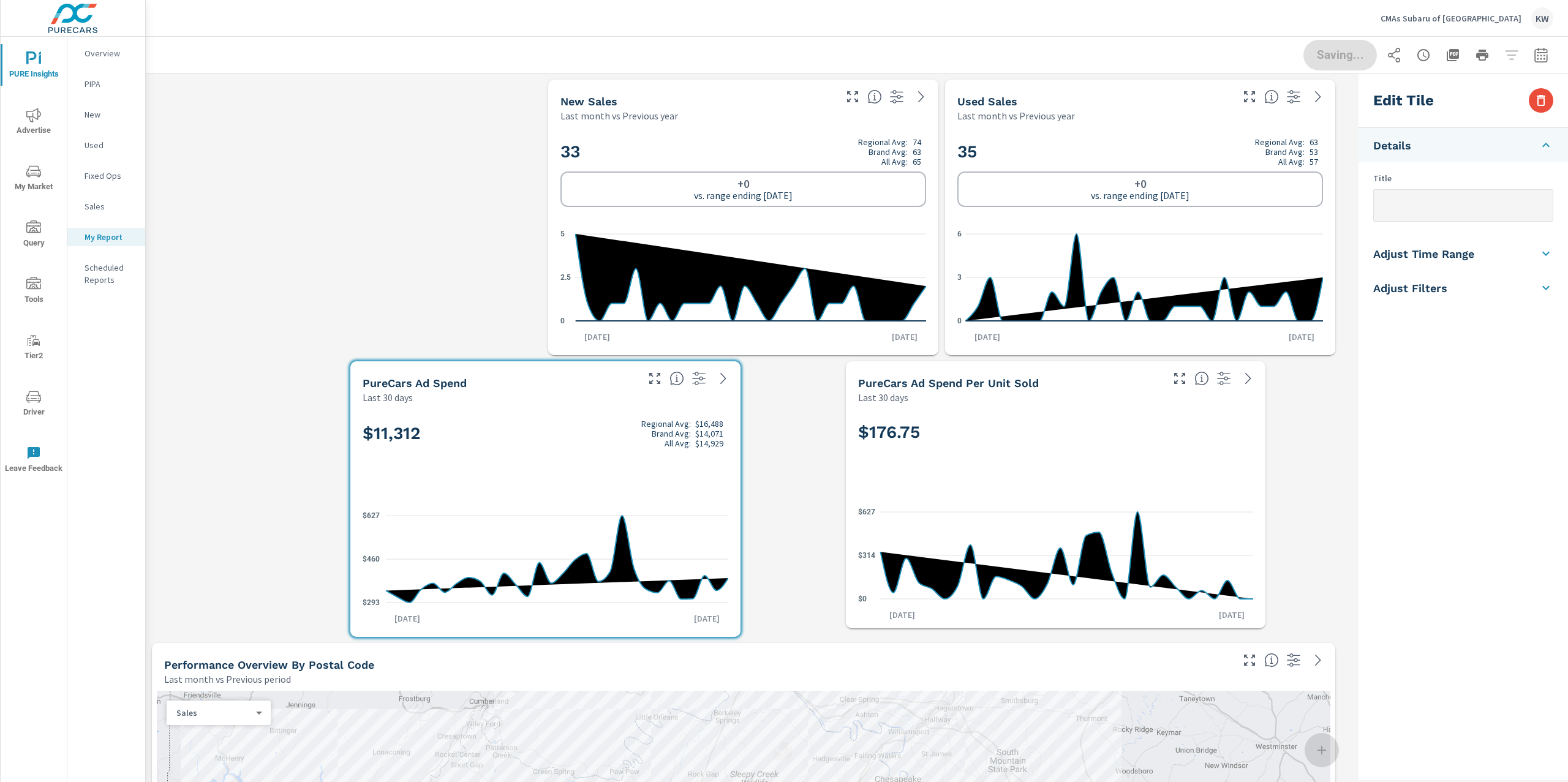
drag, startPoint x: 1327, startPoint y: 634, endPoint x: 1247, endPoint y: 615, distance: 82.2
click at [846, 628] on span at bounding box center [846, 628] width 0 height 0
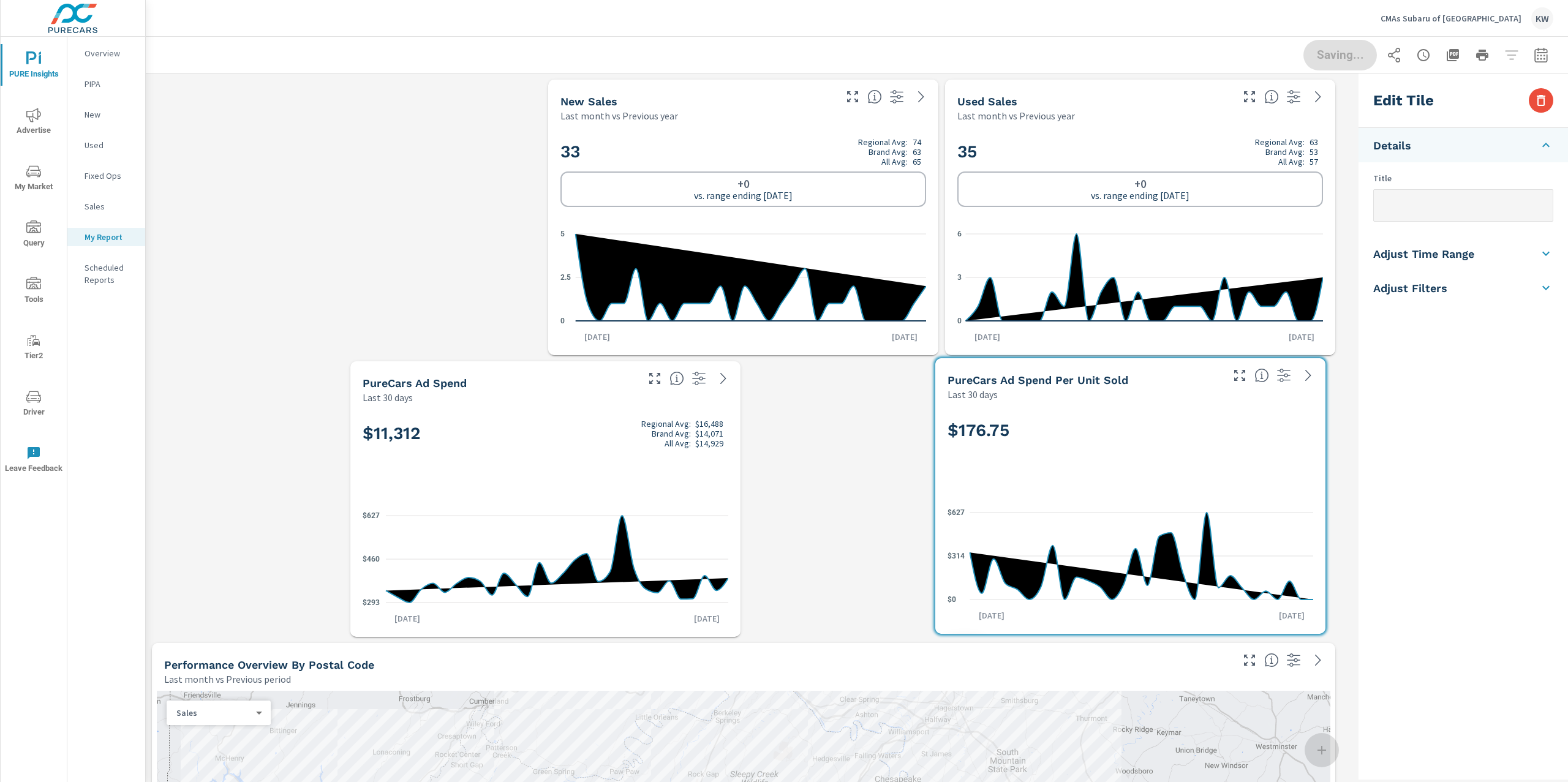
drag, startPoint x: 1101, startPoint y: 533, endPoint x: 1156, endPoint y: 533, distance: 55.0
click at [1157, 531] on icon "$0 $314 $627" at bounding box center [1130, 555] width 366 height 106
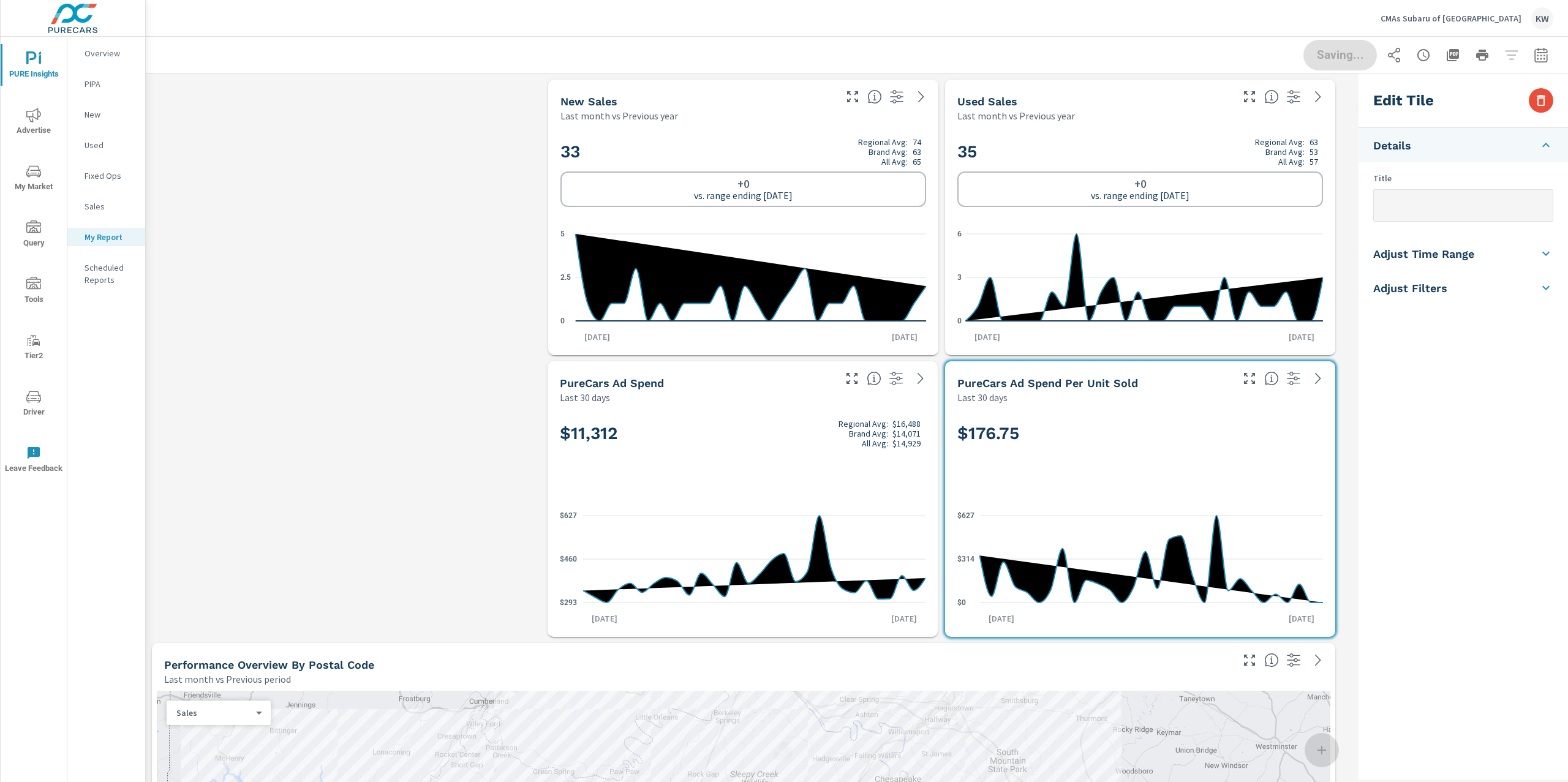
drag, startPoint x: 729, startPoint y: 513, endPoint x: 892, endPoint y: 513, distance: 163.0
click at [892, 513] on icon "$293 $460 $627" at bounding box center [742, 559] width 366 height 106
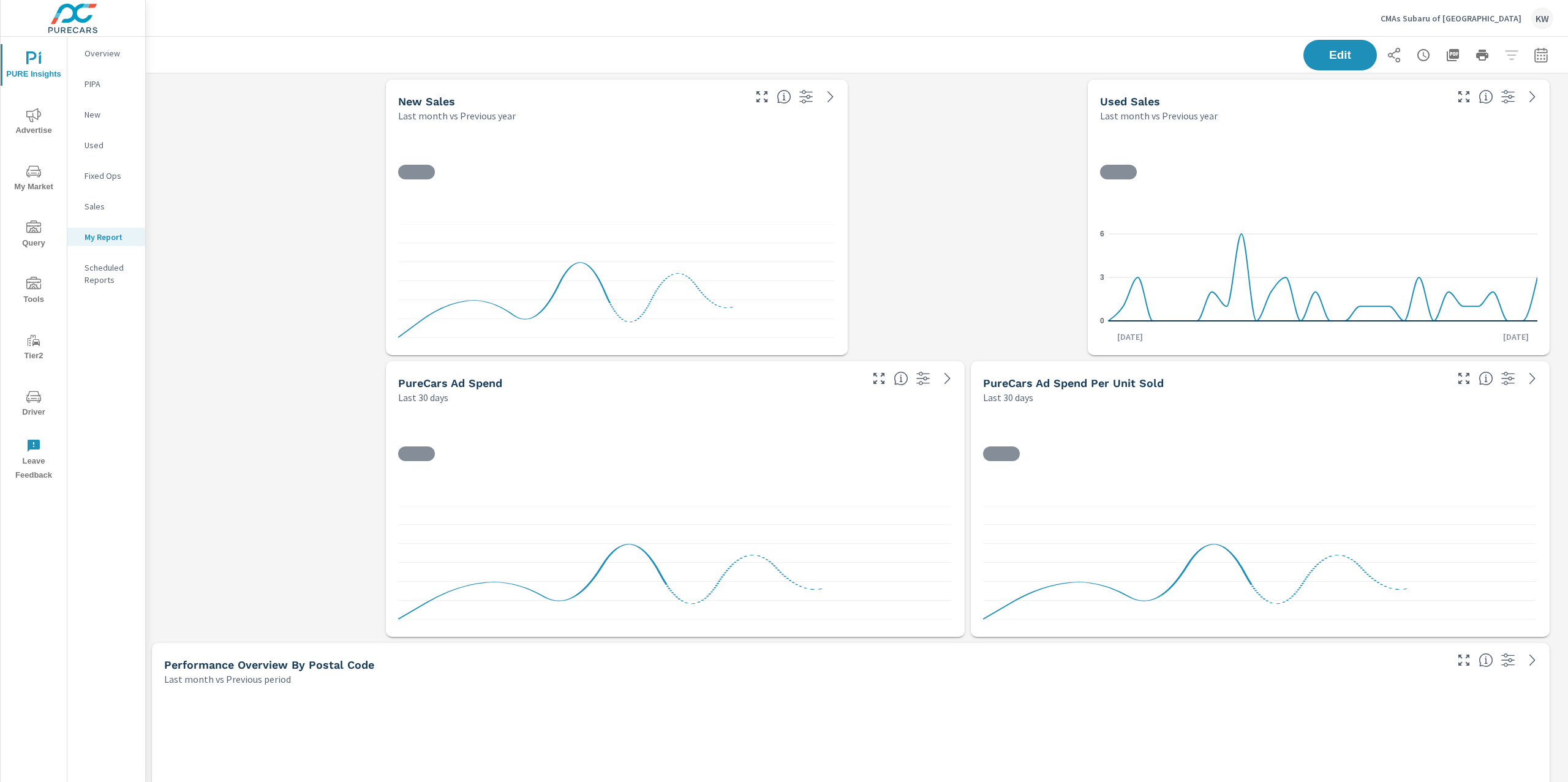
scroll to position [9892, 1436]
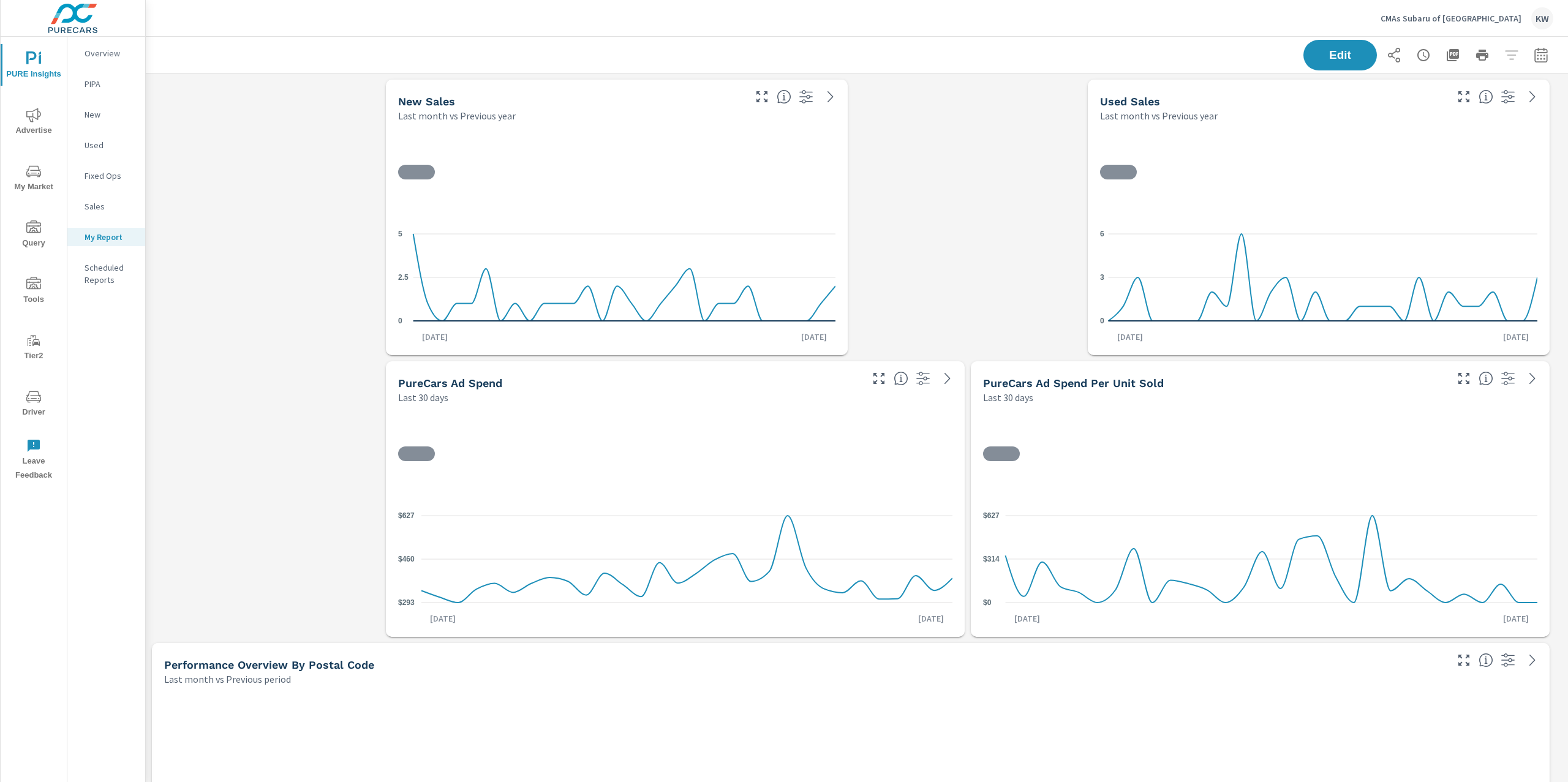
click at [1480, 21] on p "CMAs Subaru of [GEOGRAPHIC_DATA]" at bounding box center [1451, 18] width 141 height 11
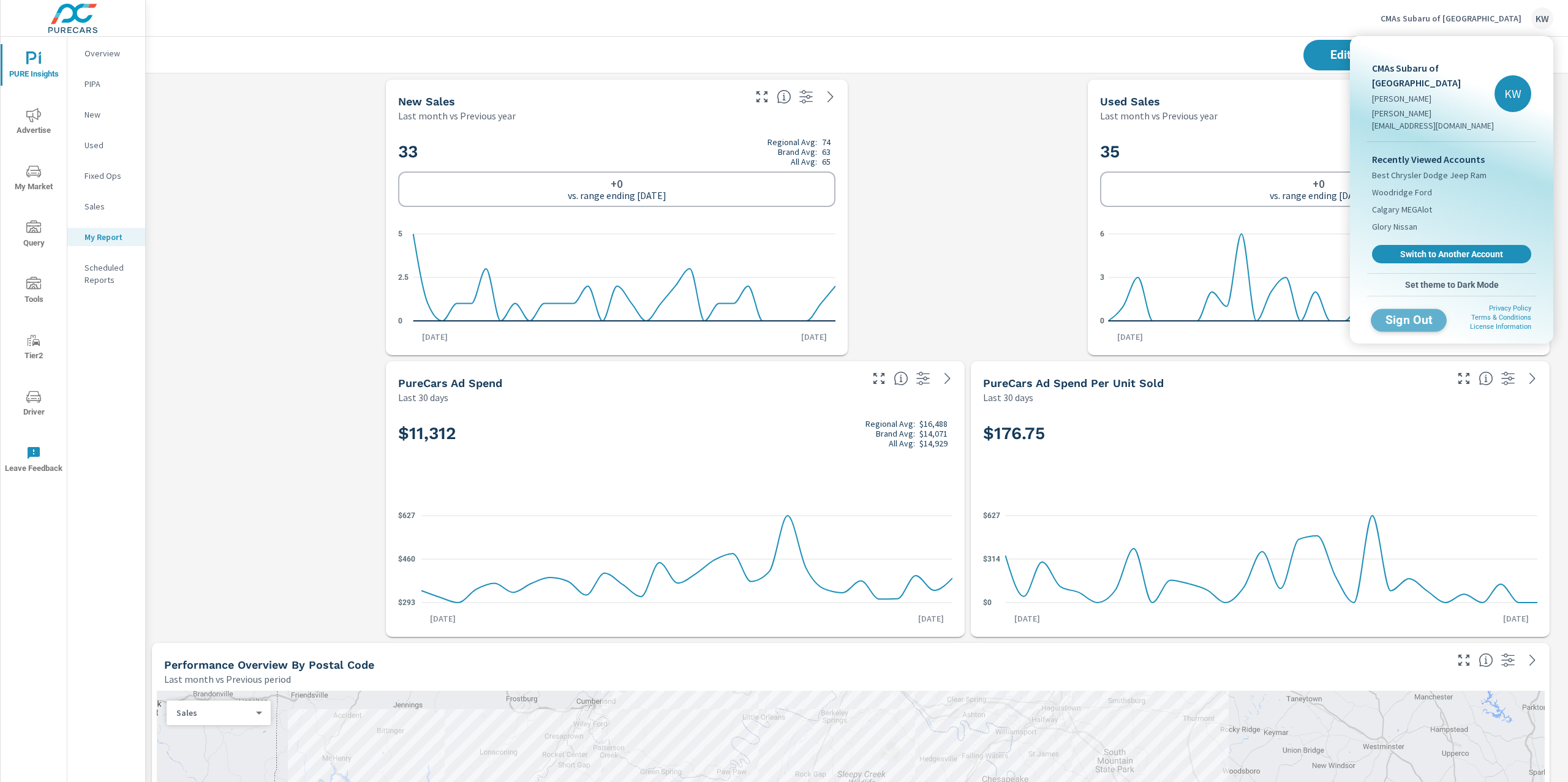
click at [1412, 314] on span "Sign Out" at bounding box center [1409, 320] width 56 height 12
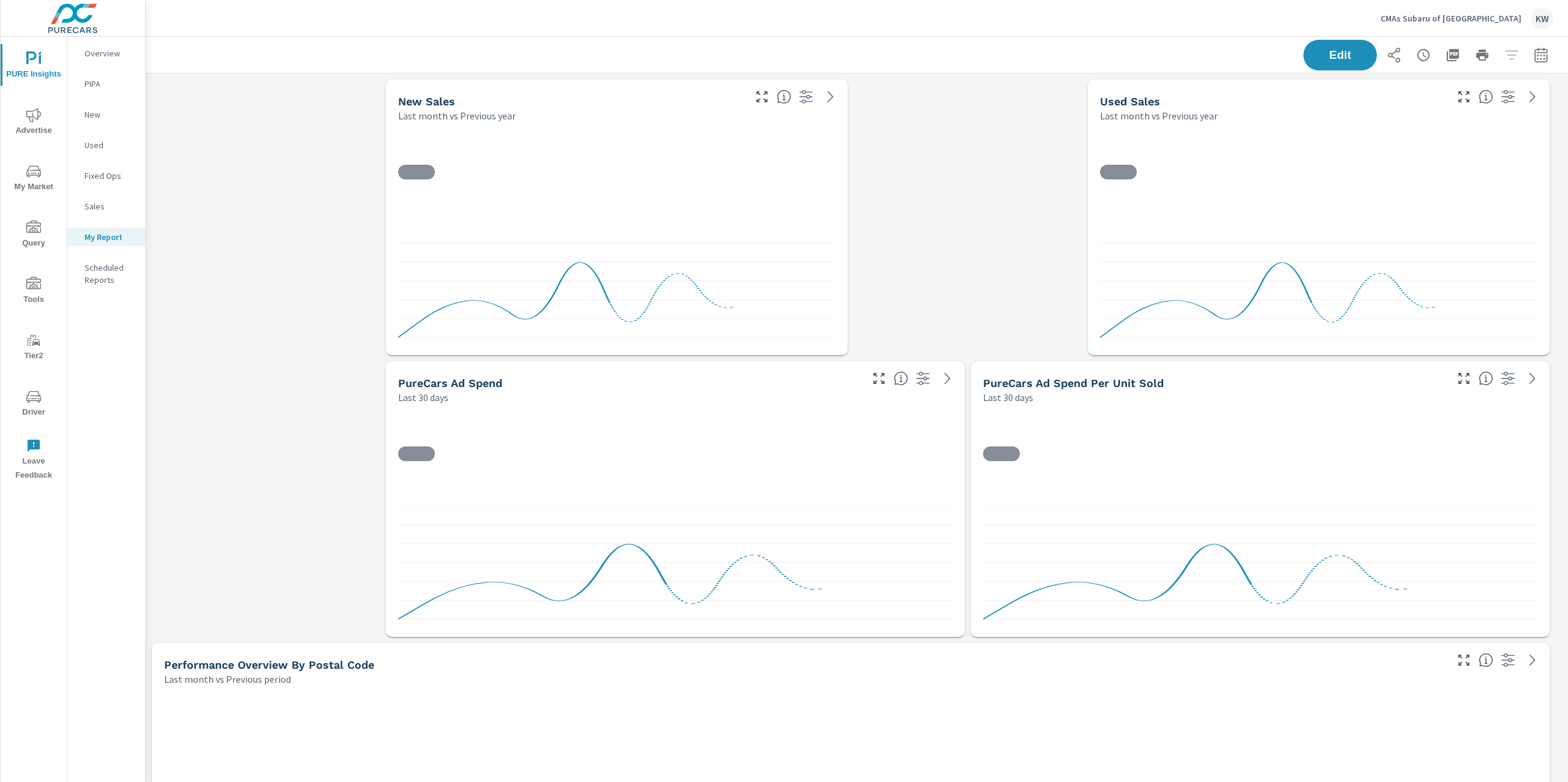
scroll to position [9892, 1436]
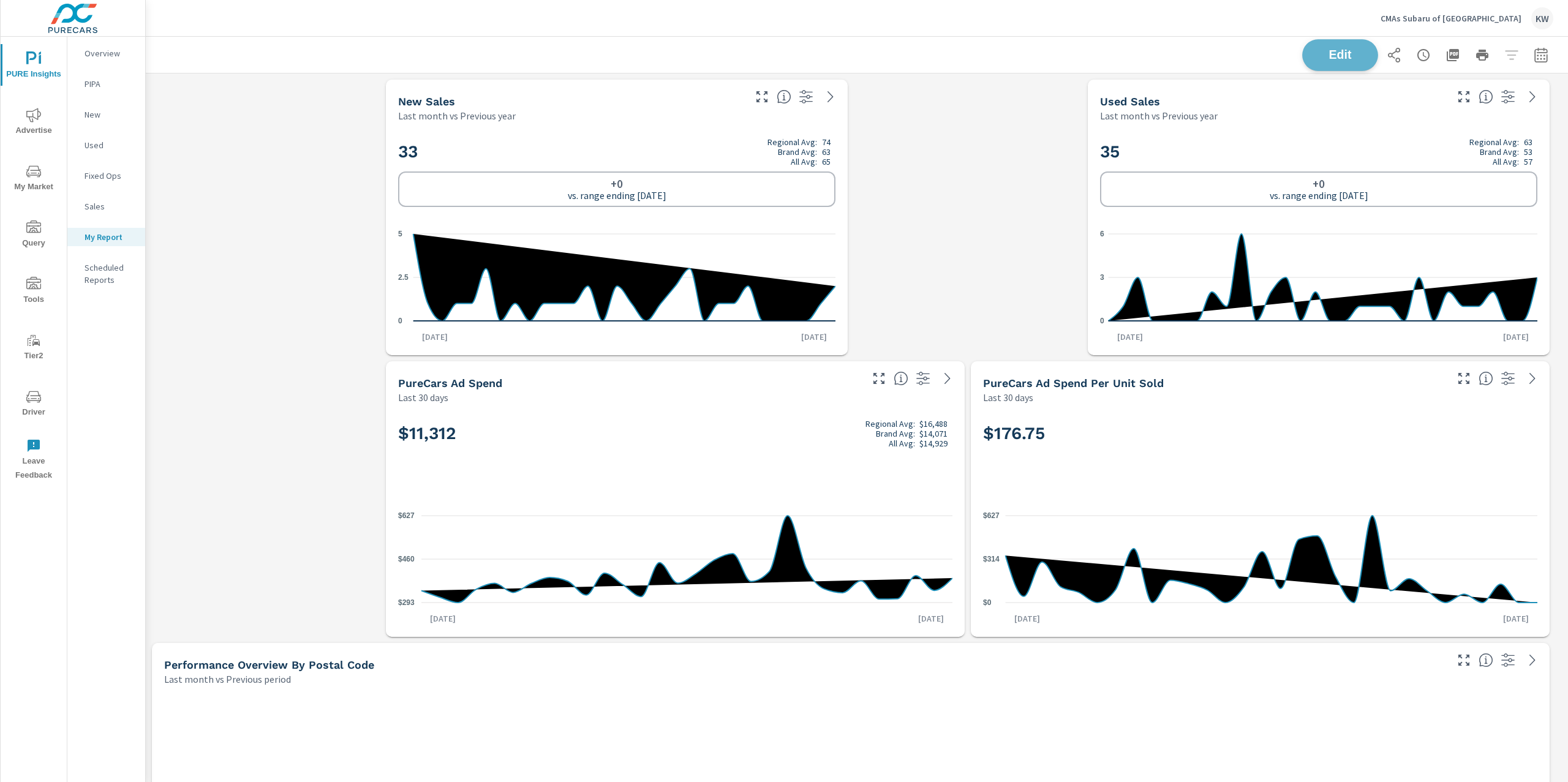
click at [1317, 44] on button "Edit" at bounding box center [1340, 55] width 76 height 32
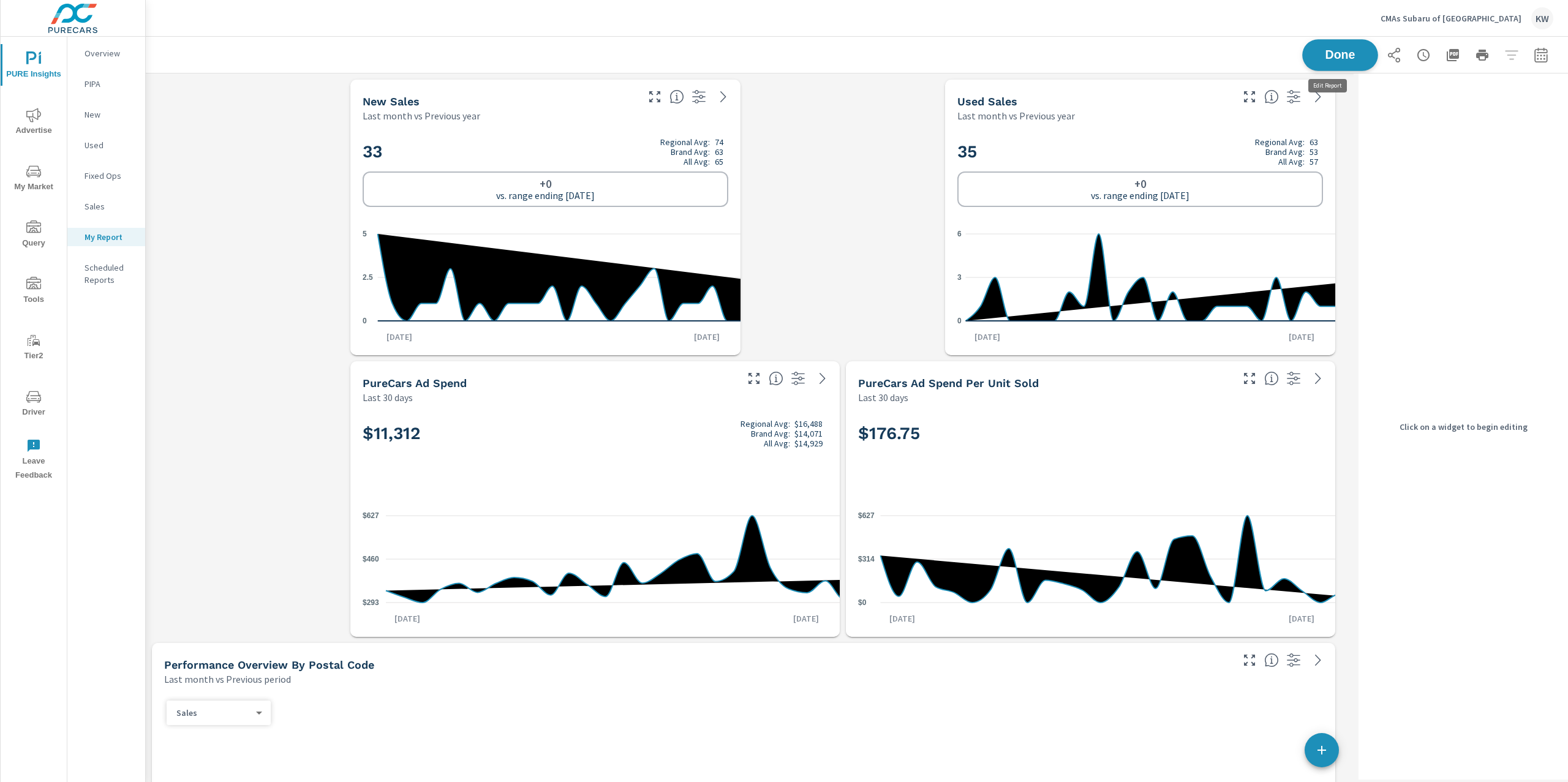
scroll to position [9892, 1221]
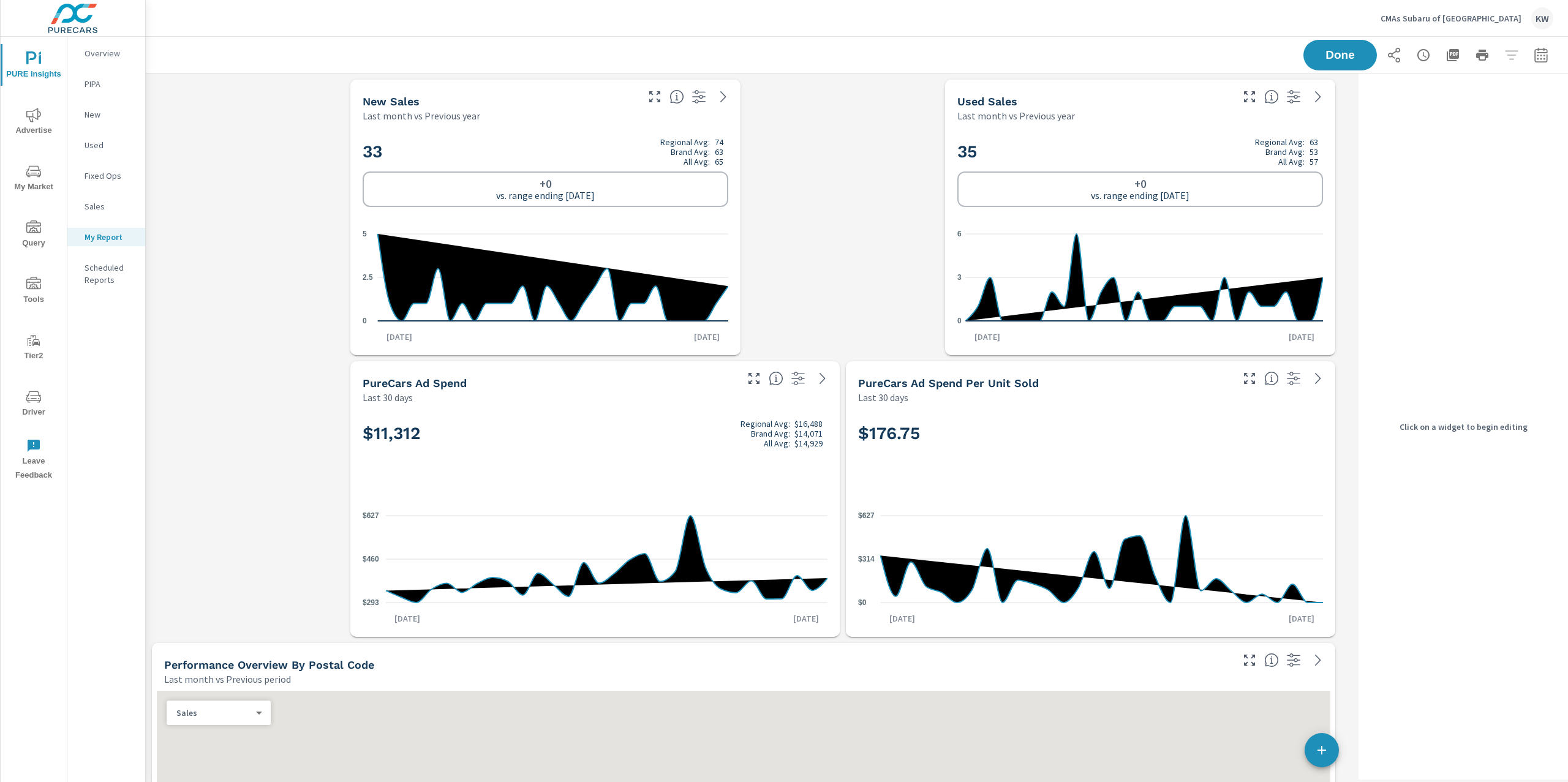
scroll to position [6, 6]
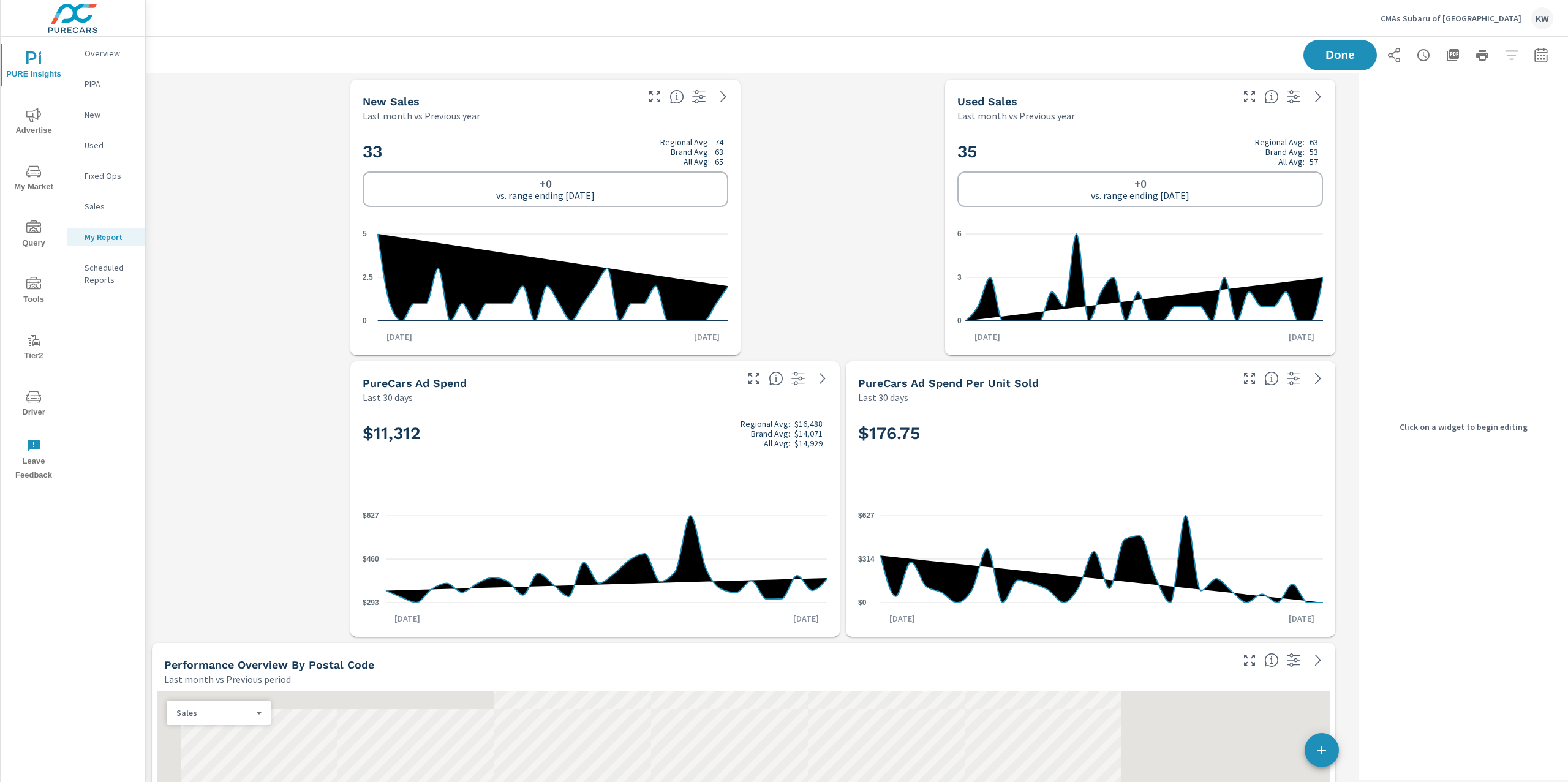
scroll to position [9892, 1221]
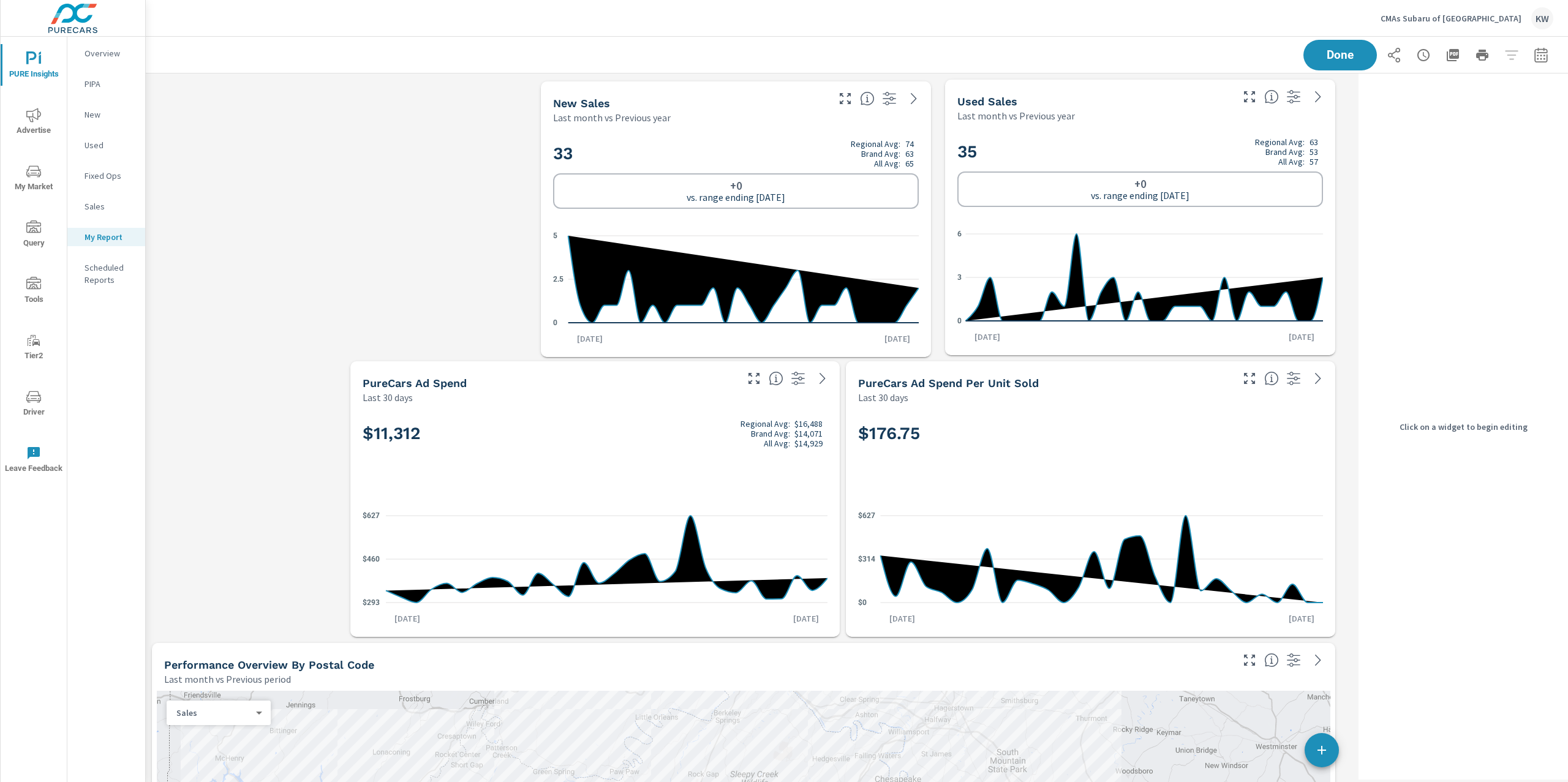
drag, startPoint x: 851, startPoint y: 283, endPoint x: 881, endPoint y: 282, distance: 30.0
click at [881, 282] on icon at bounding box center [744, 279] width 351 height 87
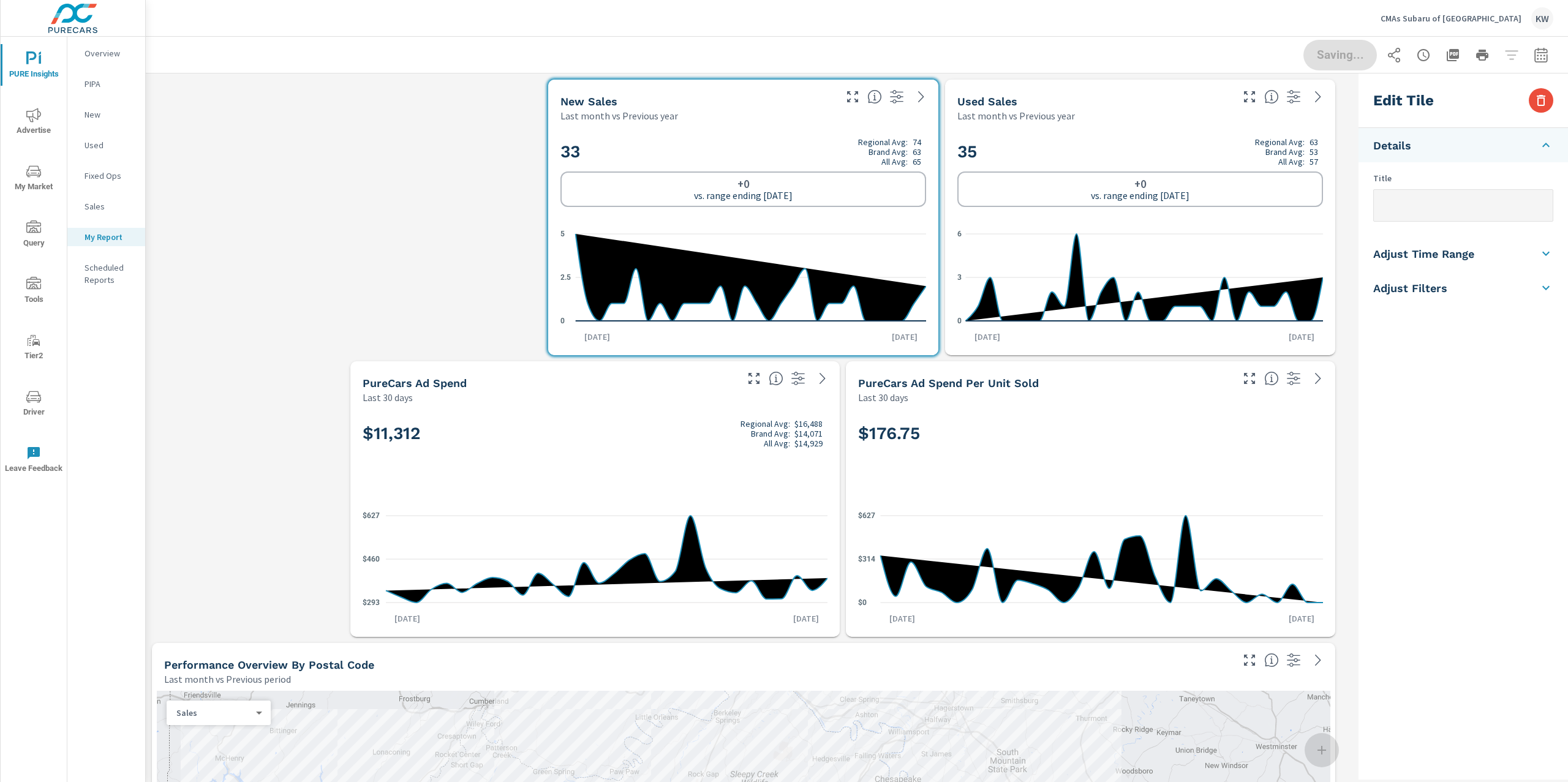
click at [1464, 22] on p "CMAs Subaru of [GEOGRAPHIC_DATA]" at bounding box center [1451, 18] width 141 height 11
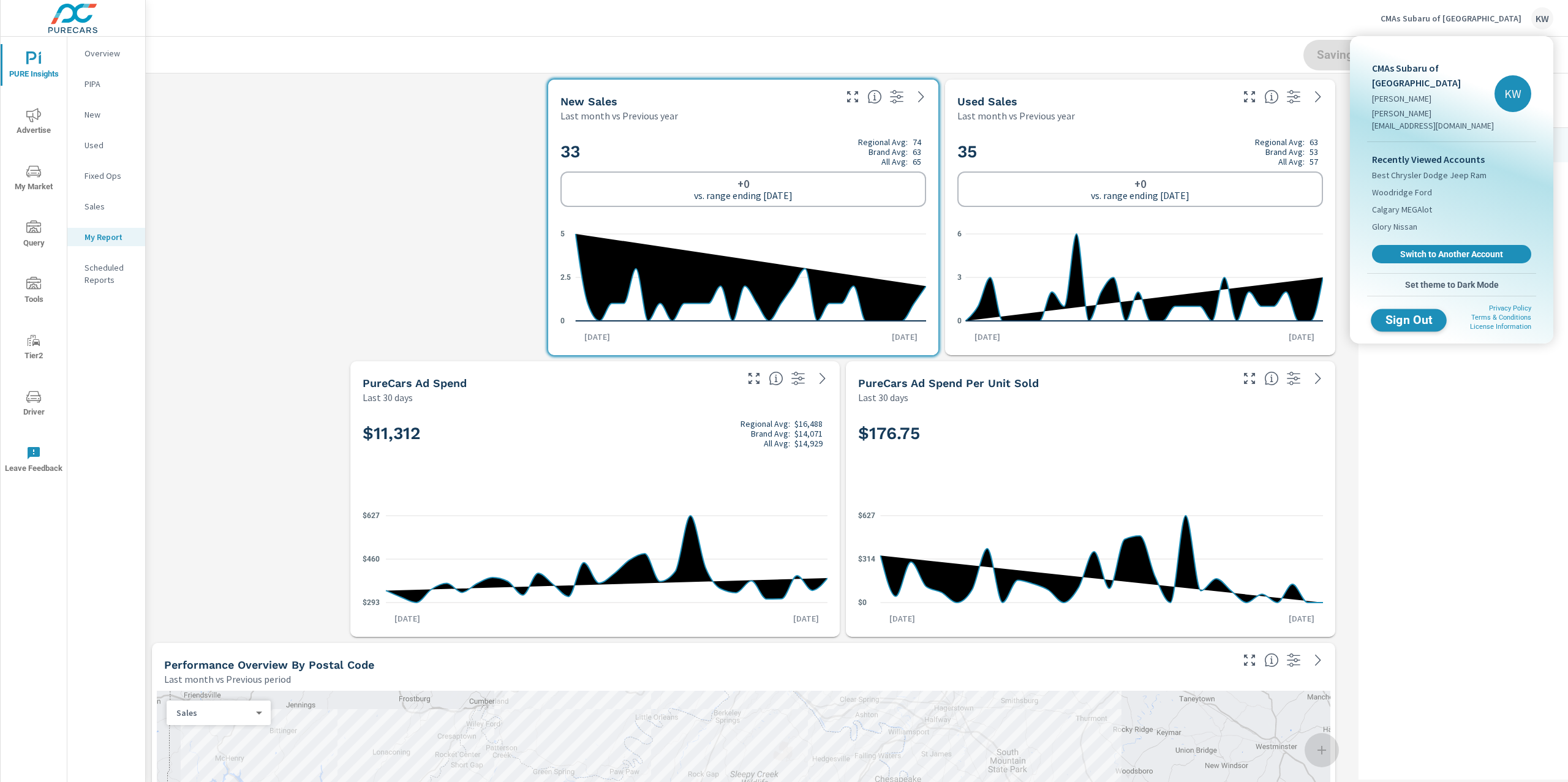
click at [1405, 314] on span "Sign Out" at bounding box center [1409, 320] width 56 height 12
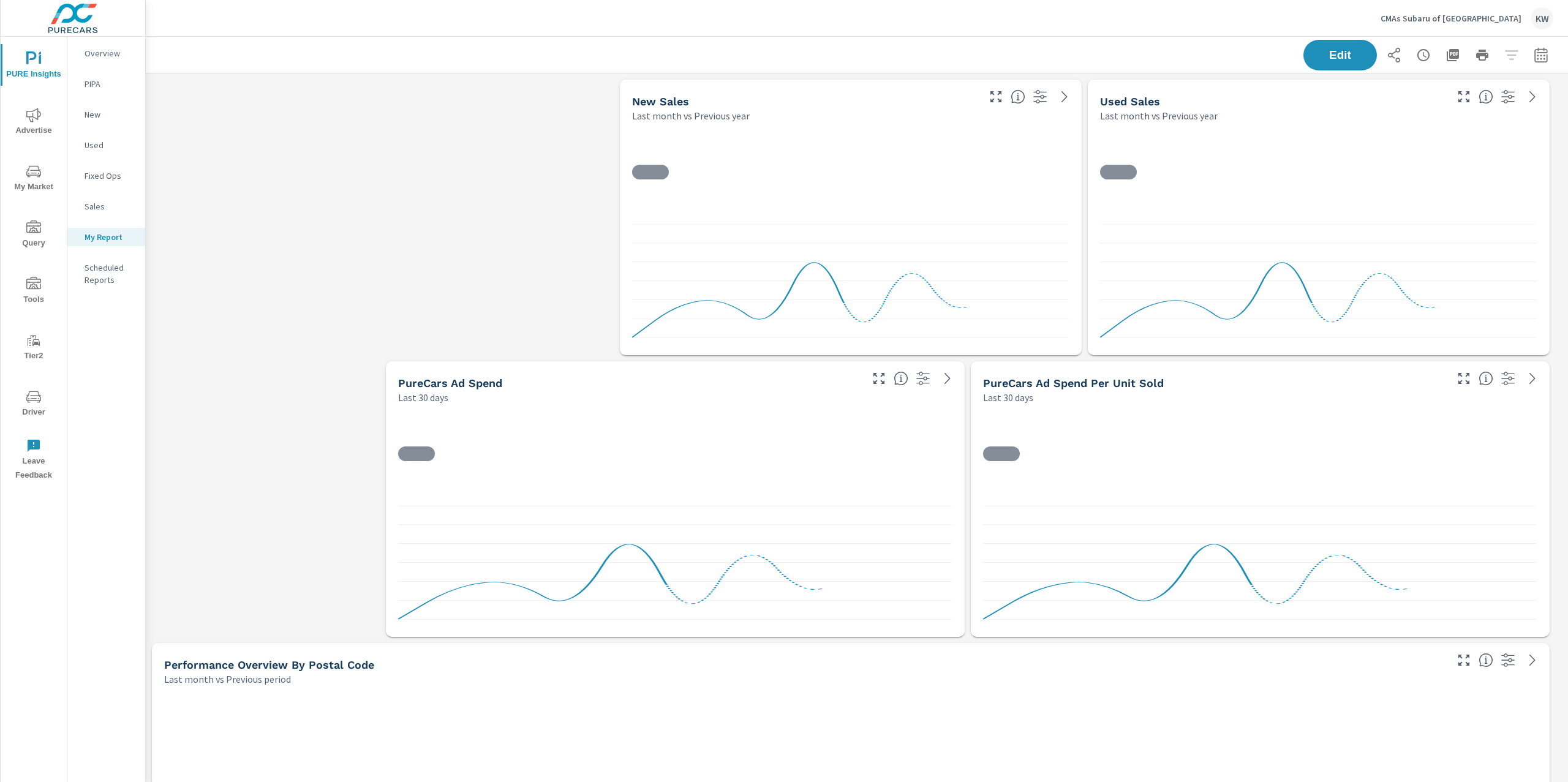
scroll to position [9892, 1436]
click at [1326, 51] on span "Edit" at bounding box center [1340, 55] width 50 height 12
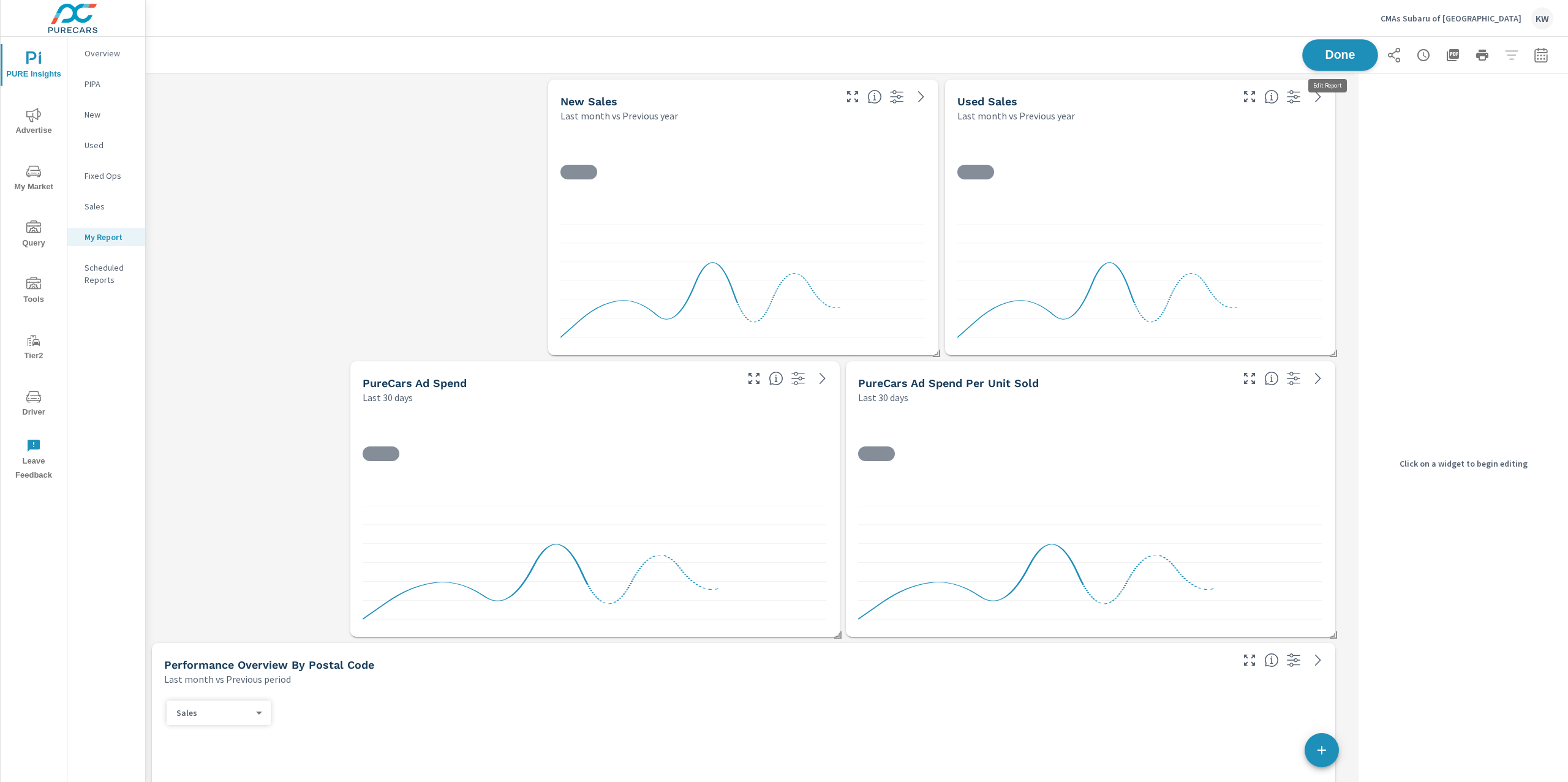
scroll to position [6, 6]
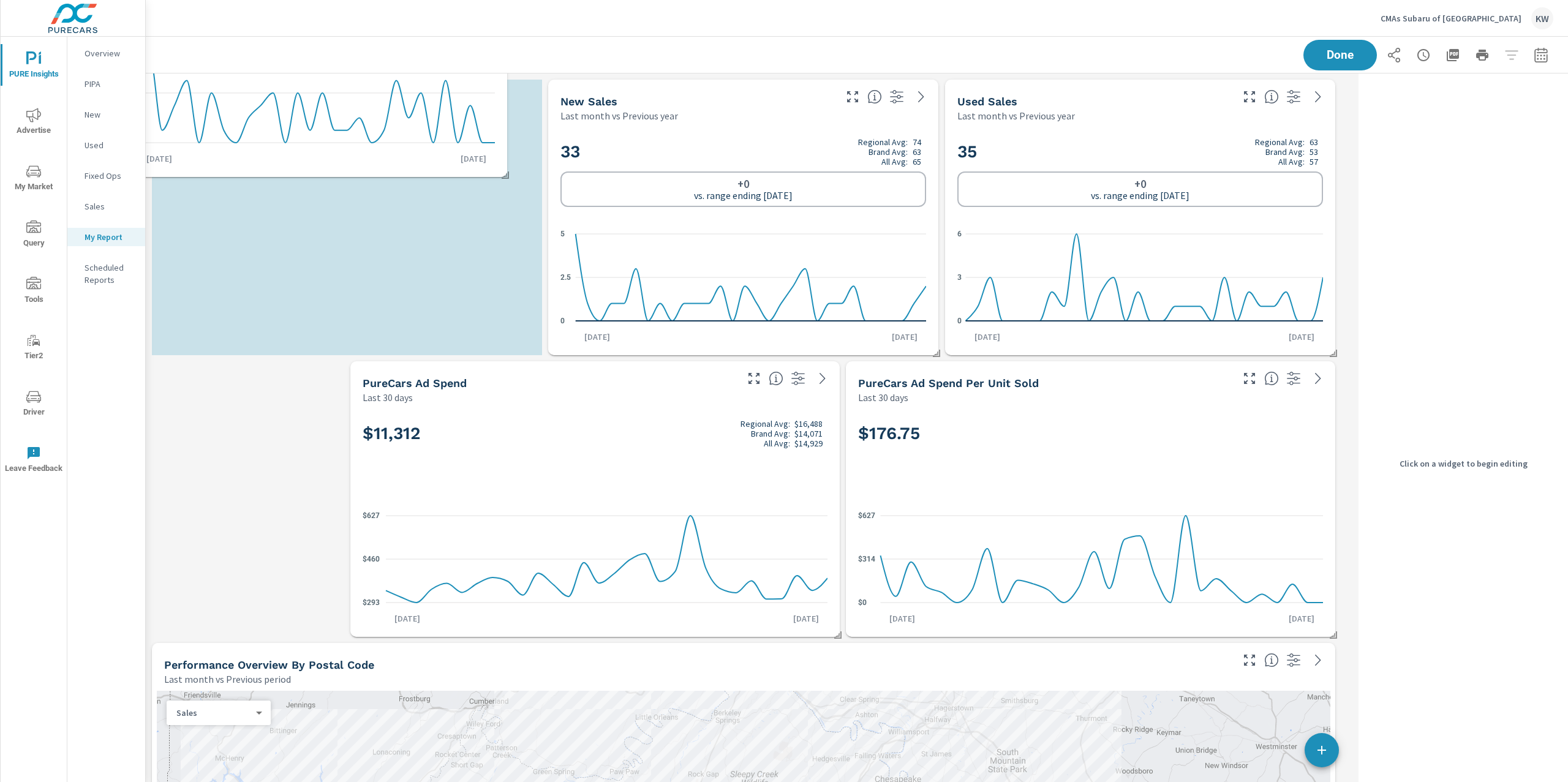
scroll to position [6, 6]
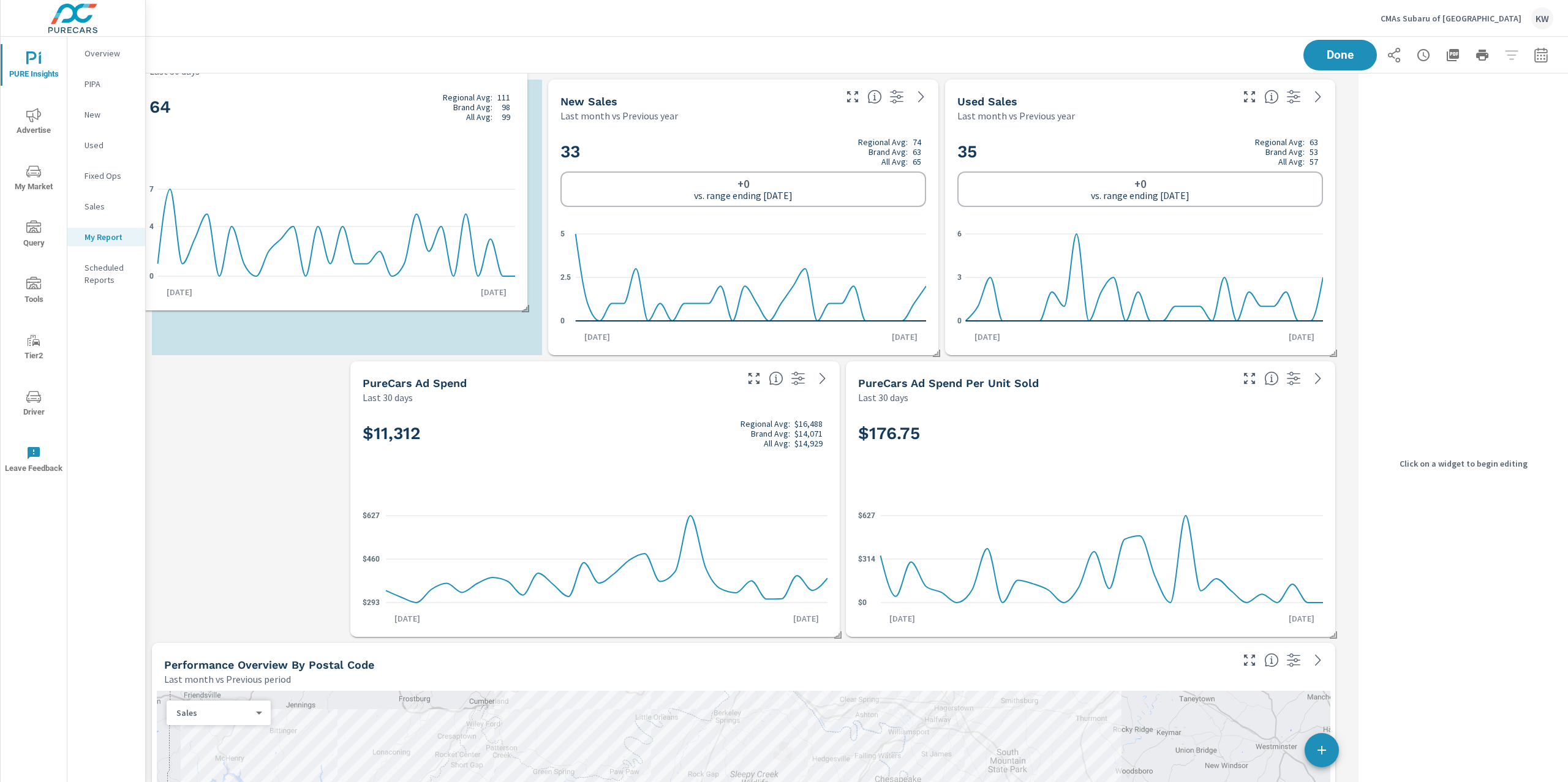
drag, startPoint x: 1058, startPoint y: 228, endPoint x: 300, endPoint y: 202, distance: 758.4
click at [300, 201] on icon "0 4 7" at bounding box center [332, 232] width 366 height 106
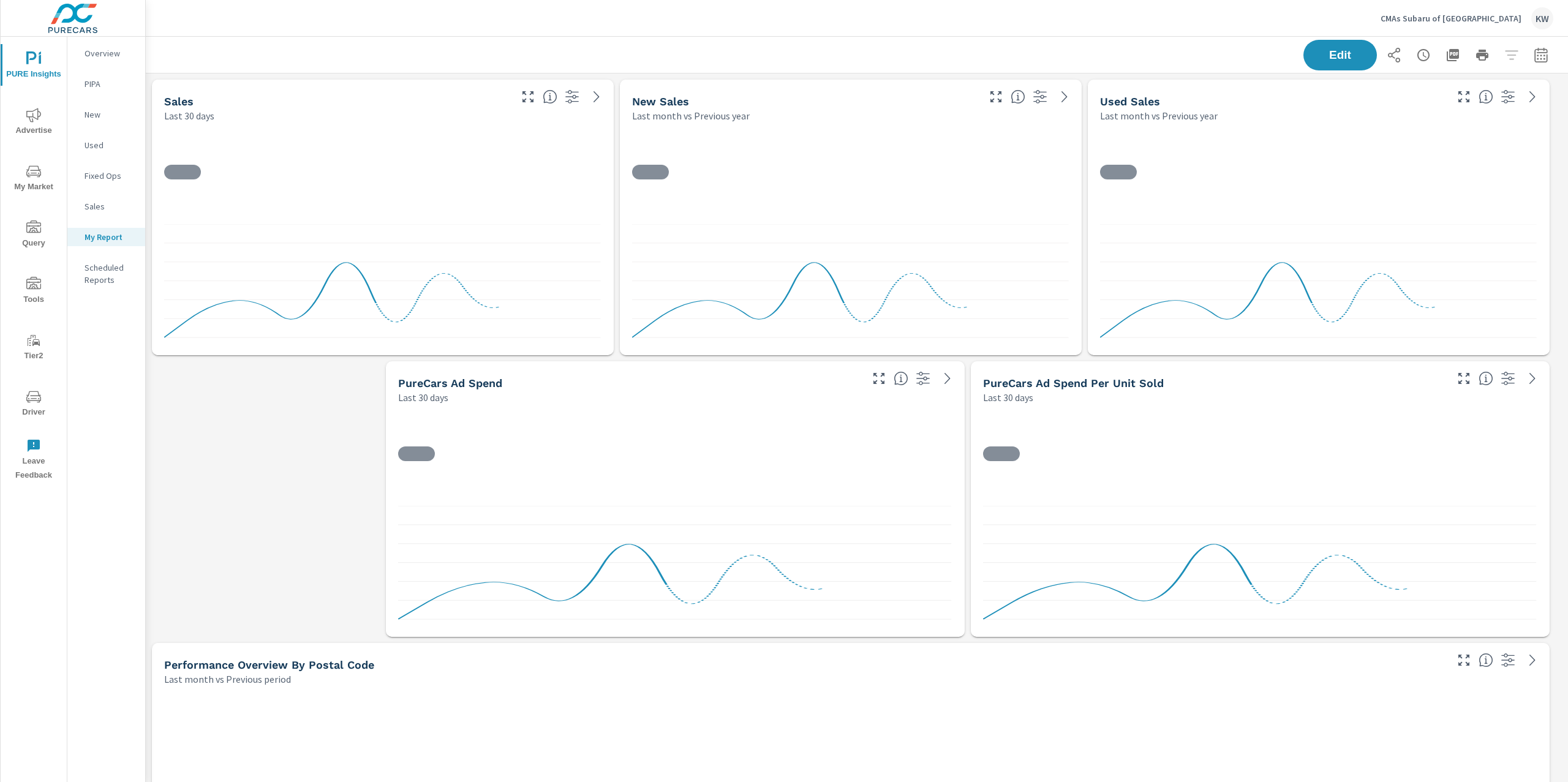
scroll to position [9892, 1436]
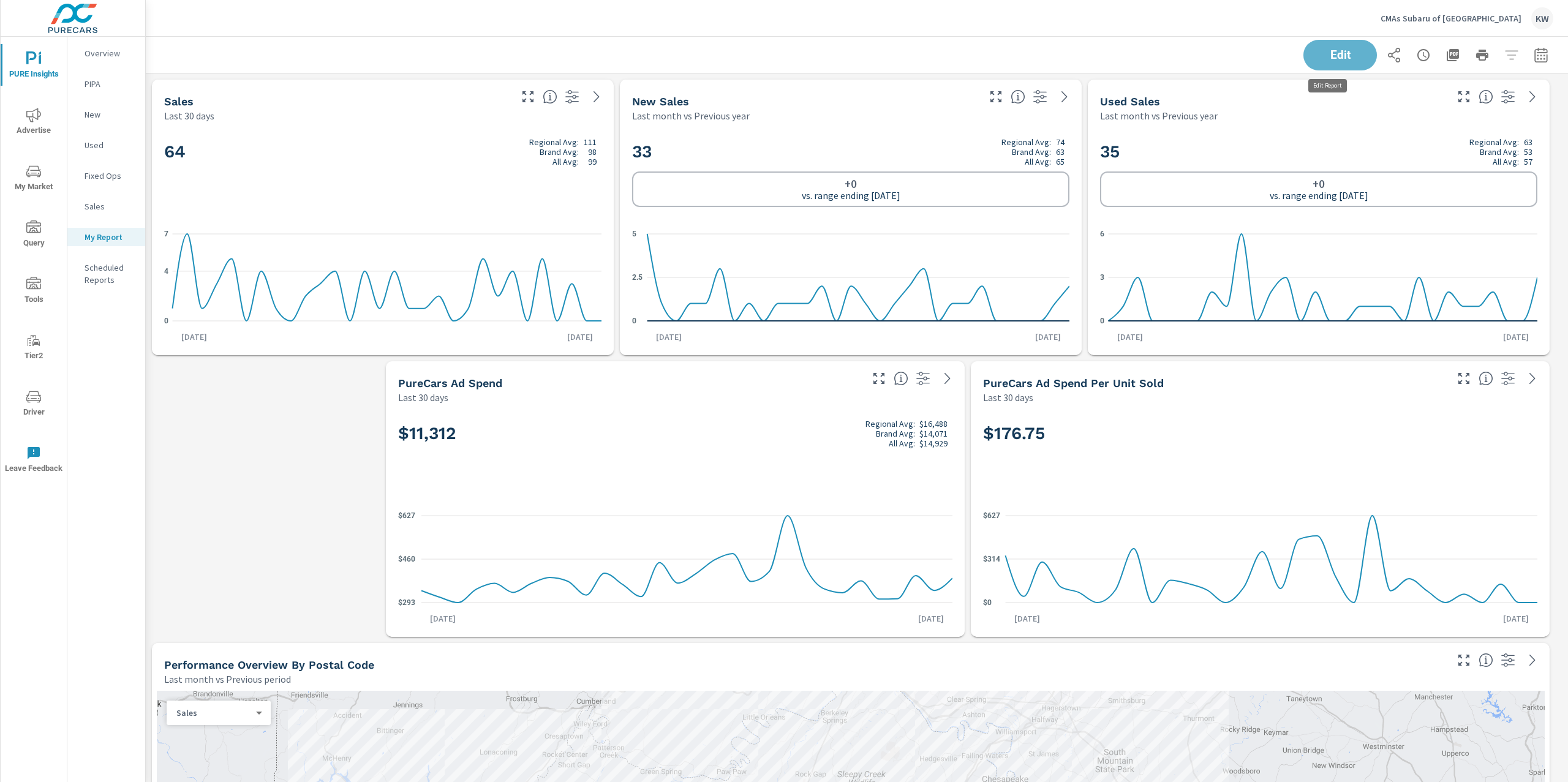
drag, startPoint x: 1349, startPoint y: 62, endPoint x: 1341, endPoint y: 102, distance: 40.8
click at [1349, 64] on button "Edit" at bounding box center [1340, 55] width 73 height 30
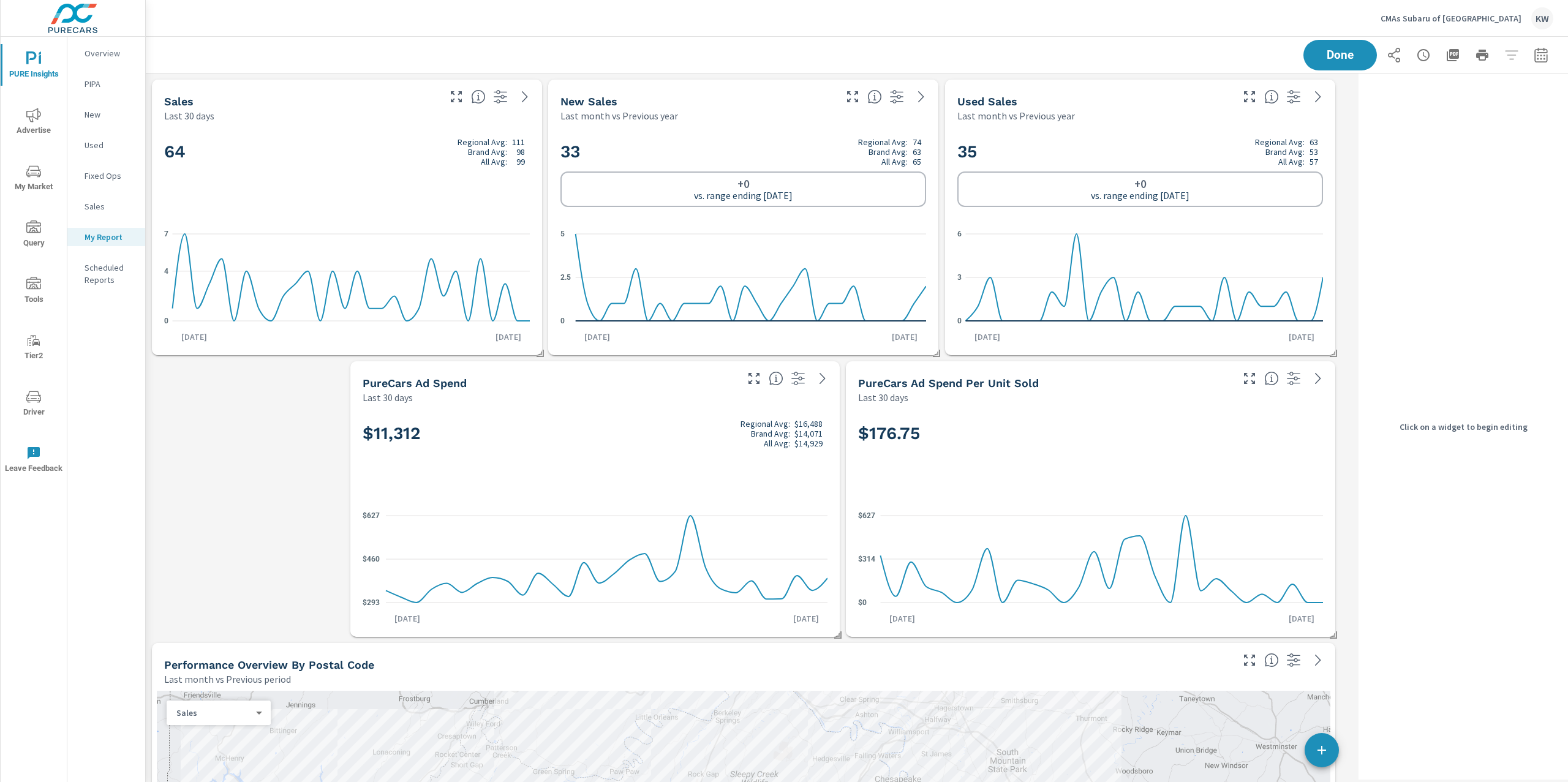
scroll to position [9892, 1221]
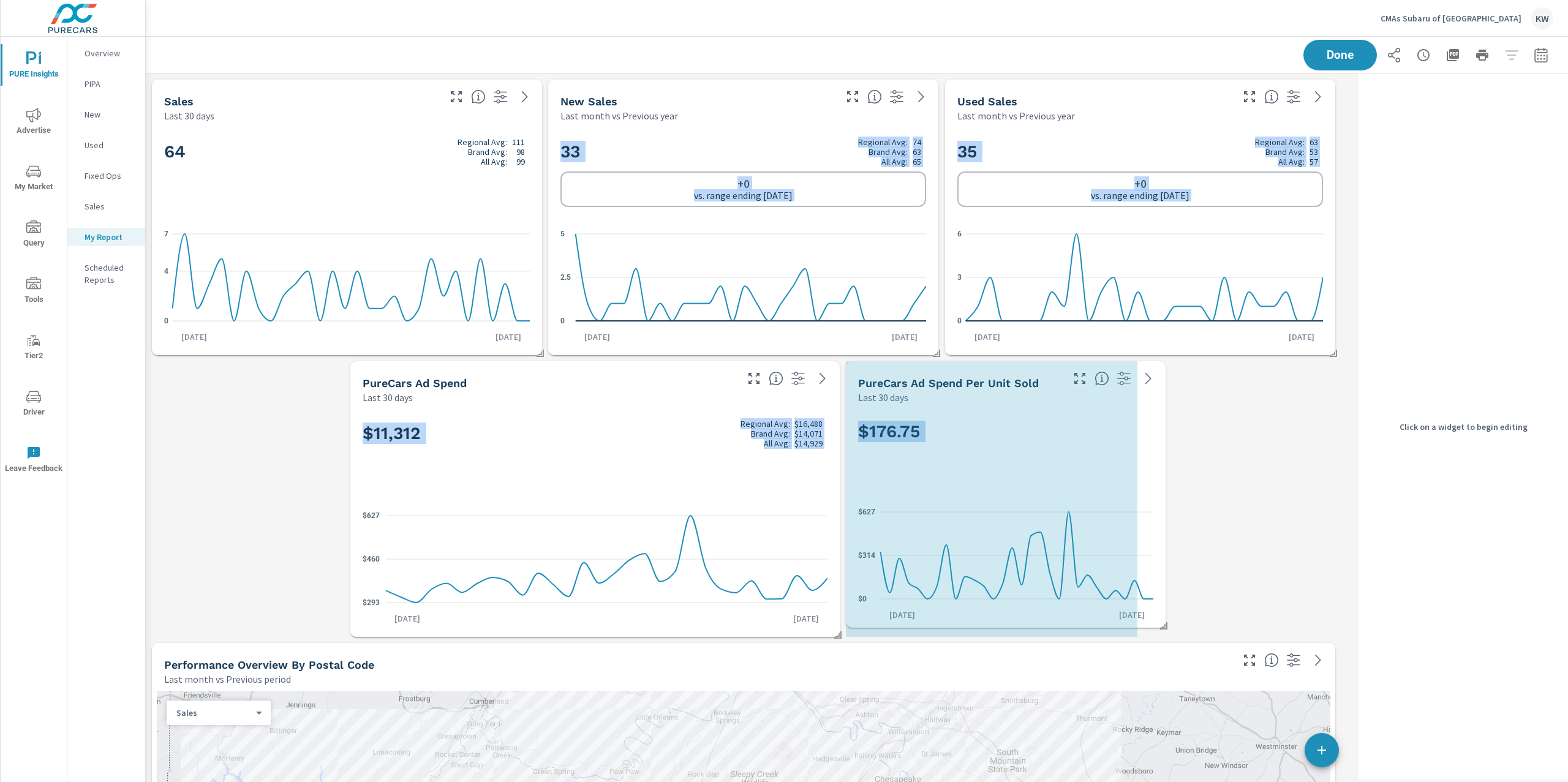
drag, startPoint x: 1336, startPoint y: 634, endPoint x: 1166, endPoint y: 625, distance: 170.2
click at [1166, 625] on span at bounding box center [1160, 621] width 12 height 12
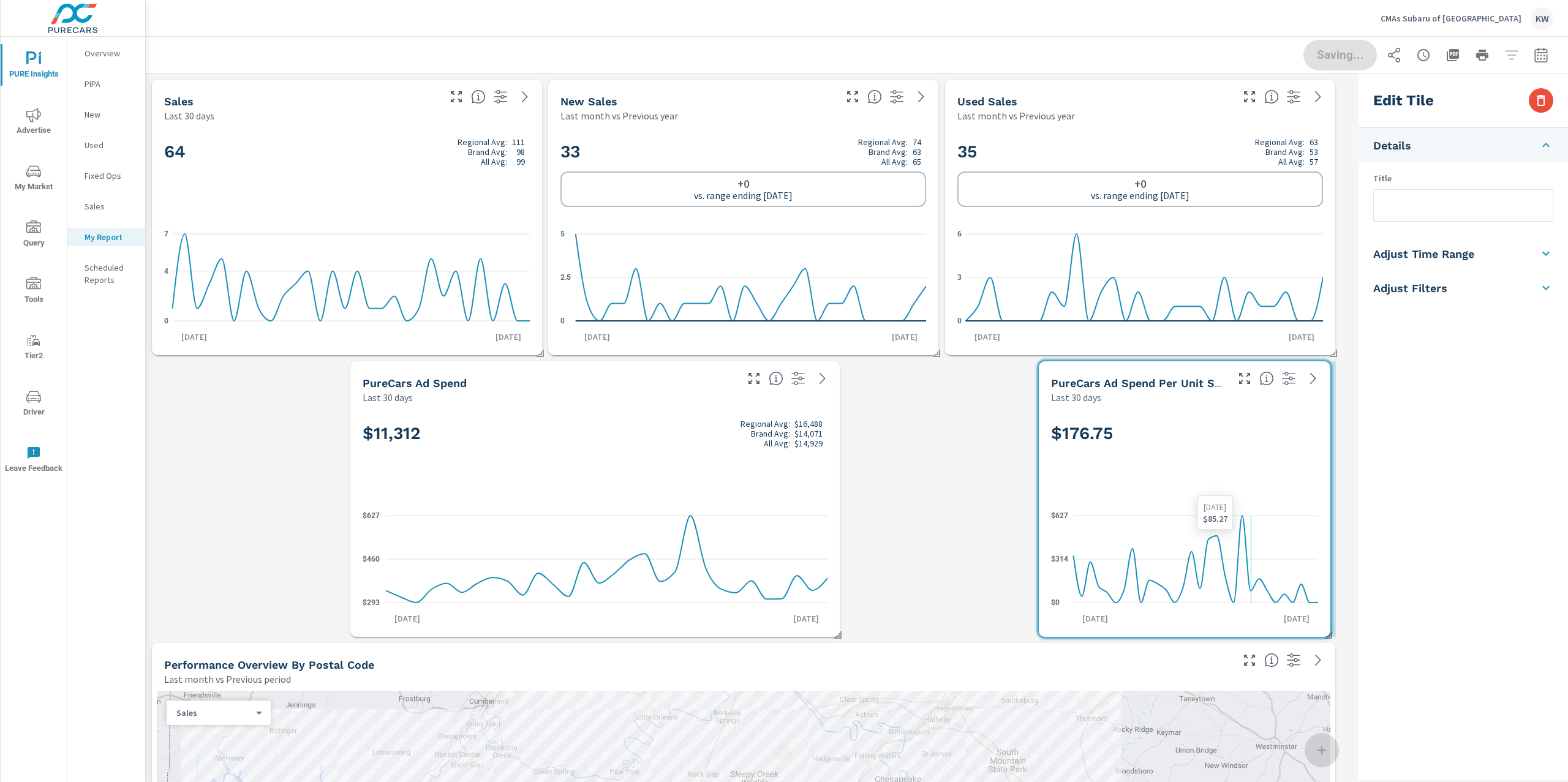
drag, startPoint x: 1115, startPoint y: 525, endPoint x: 1240, endPoint y: 526, distance: 125.0
click at [1241, 525] on icon at bounding box center [1196, 559] width 244 height 87
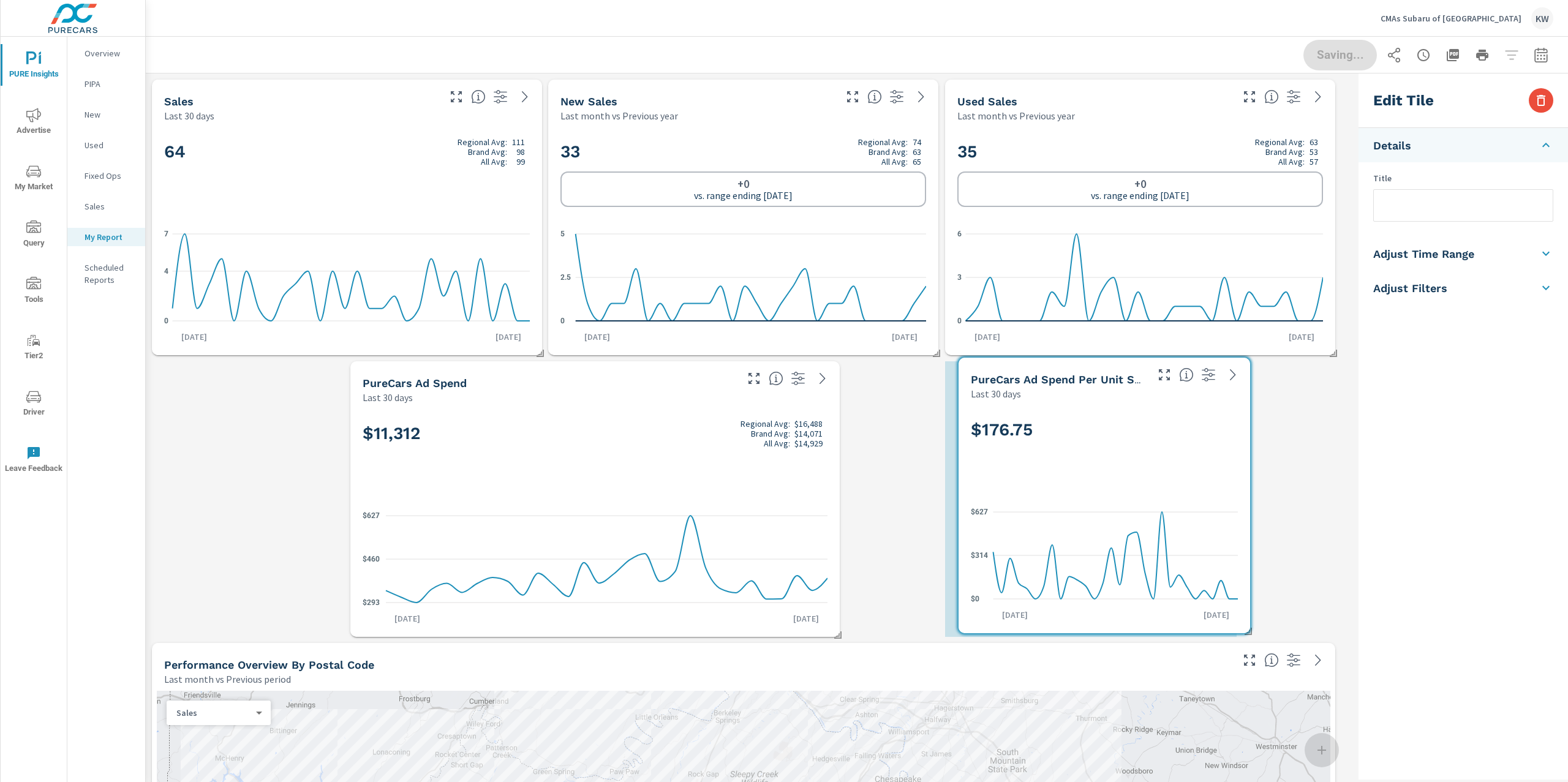
drag, startPoint x: 1053, startPoint y: 627, endPoint x: 963, endPoint y: 627, distance: 90.0
click at [964, 627] on div "$176.75 $0 $314 $627 [DATE] [DATE]" at bounding box center [1104, 517] width 282 height 223
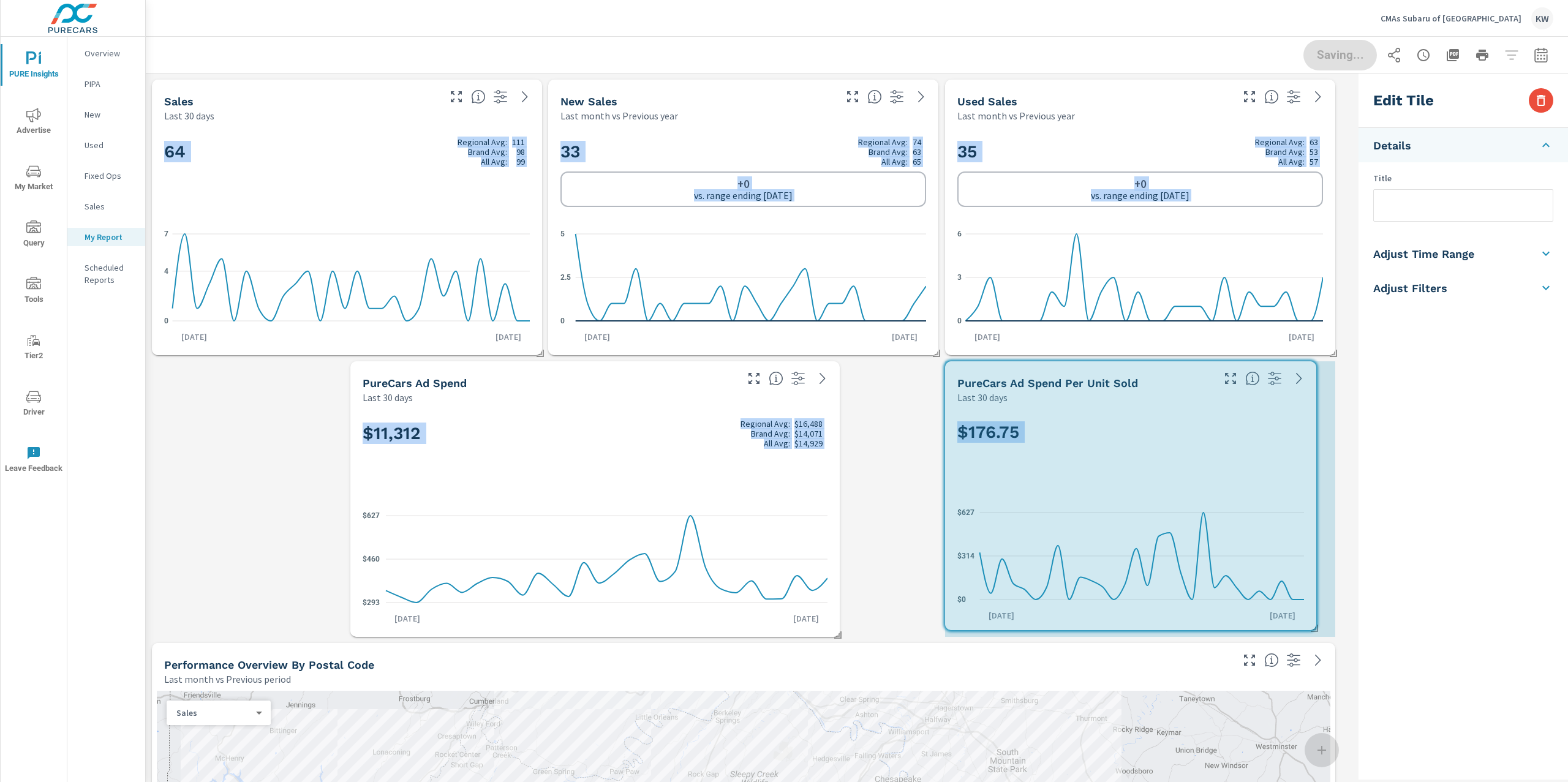
drag, startPoint x: 1238, startPoint y: 635, endPoint x: 1317, endPoint y: 628, distance: 79.3
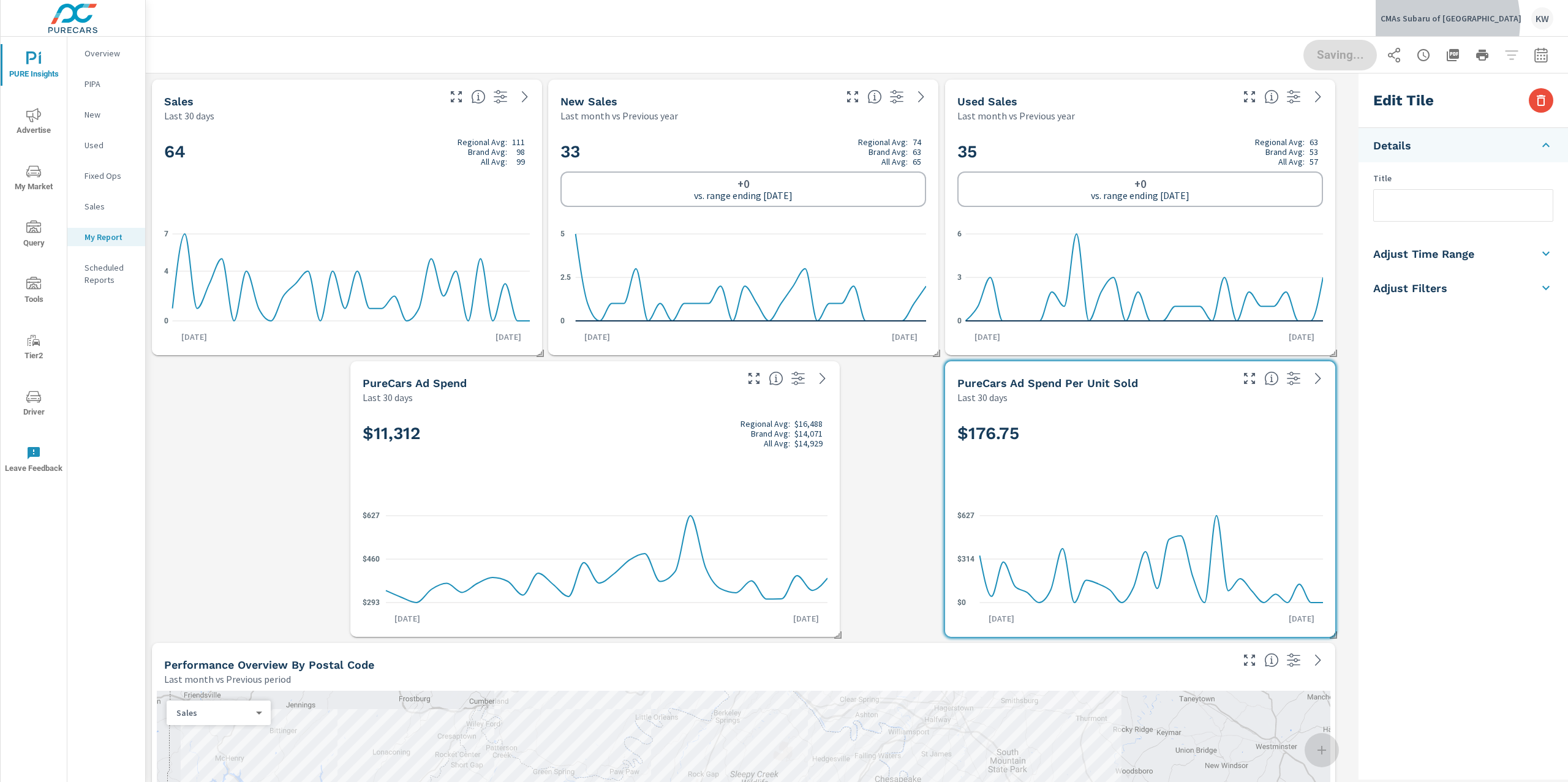
click at [1460, 22] on p "CMAs Subaru of [GEOGRAPHIC_DATA]" at bounding box center [1451, 18] width 141 height 11
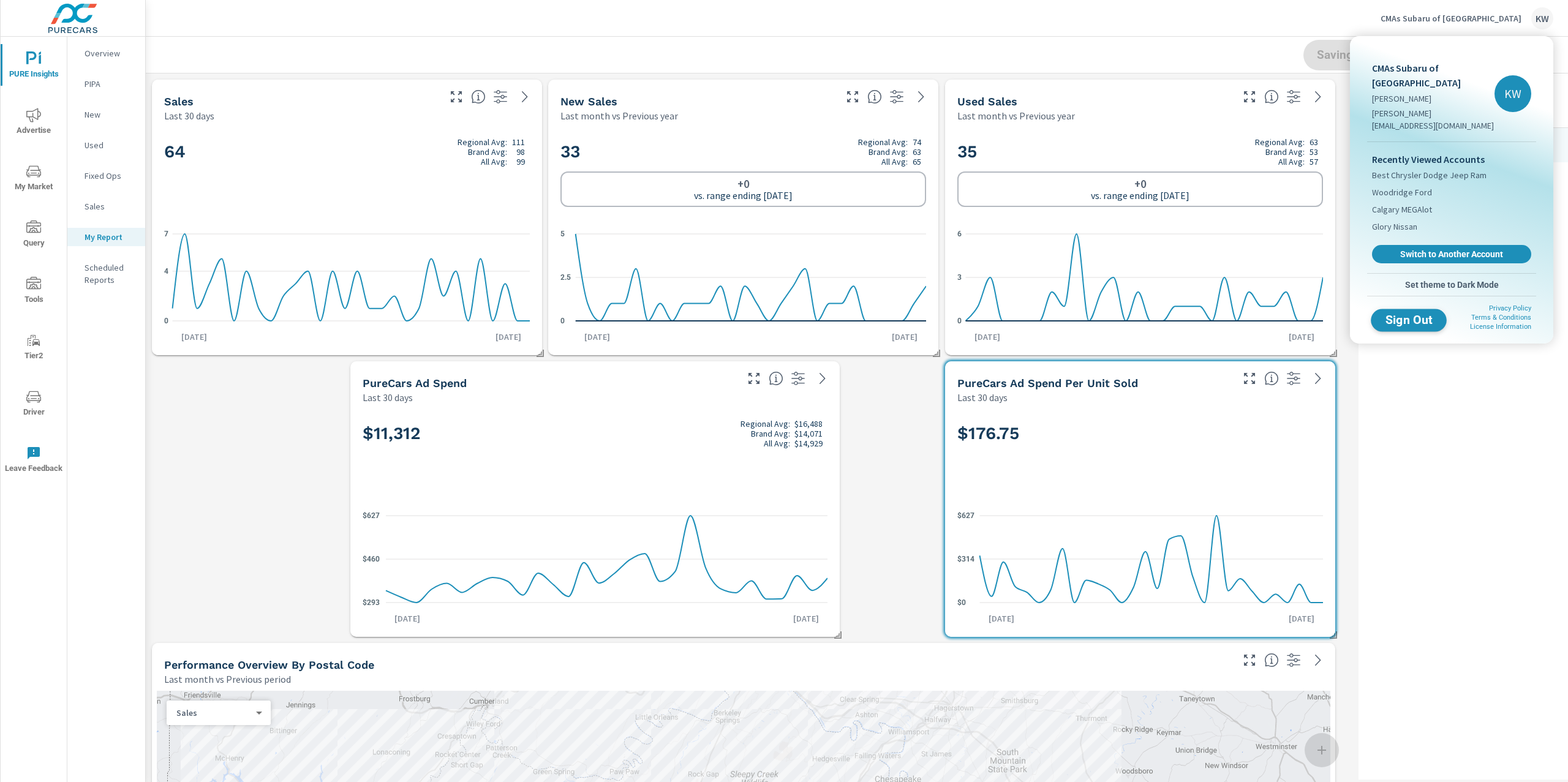
click at [1404, 314] on span "Sign Out" at bounding box center [1409, 320] width 56 height 12
